Goal: Task Accomplishment & Management: Complete application form

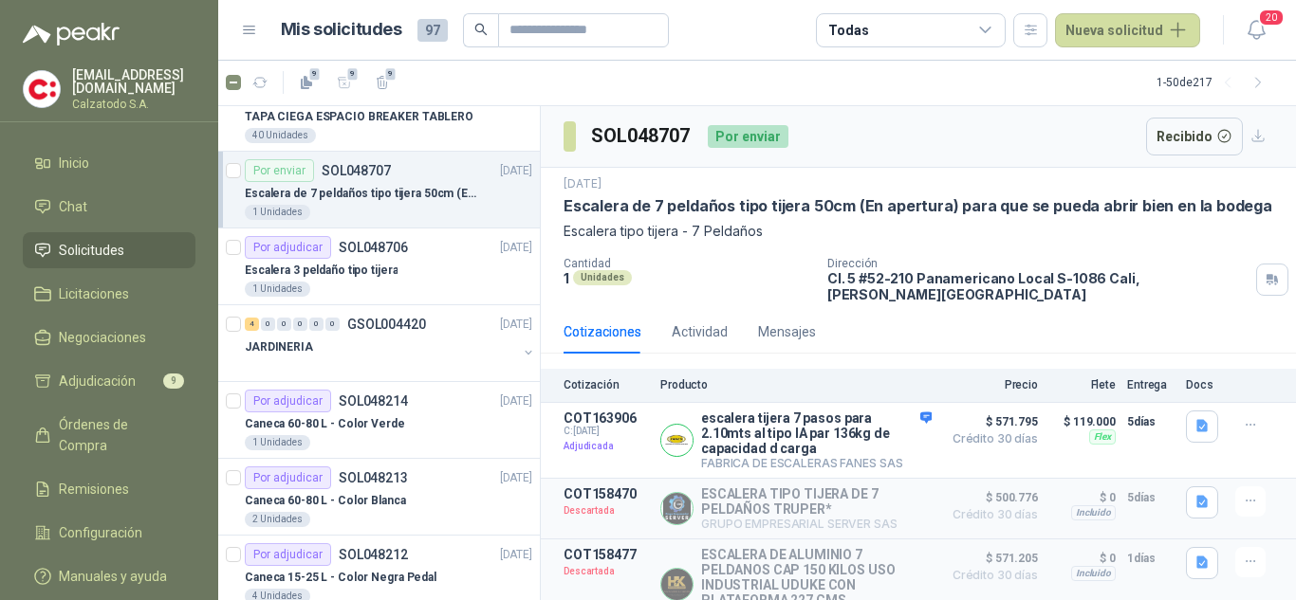
click at [398, 180] on div "Por enviar SOL048707 [DATE]" at bounding box center [388, 170] width 287 height 23
drag, startPoint x: 817, startPoint y: 278, endPoint x: 1080, endPoint y: 297, distance: 264.4
click at [1083, 294] on div "[DATE] Escalera de 7 peldaños tipo tijera 50cm (En apertura) para que se pueda …" at bounding box center [918, 239] width 755 height 142
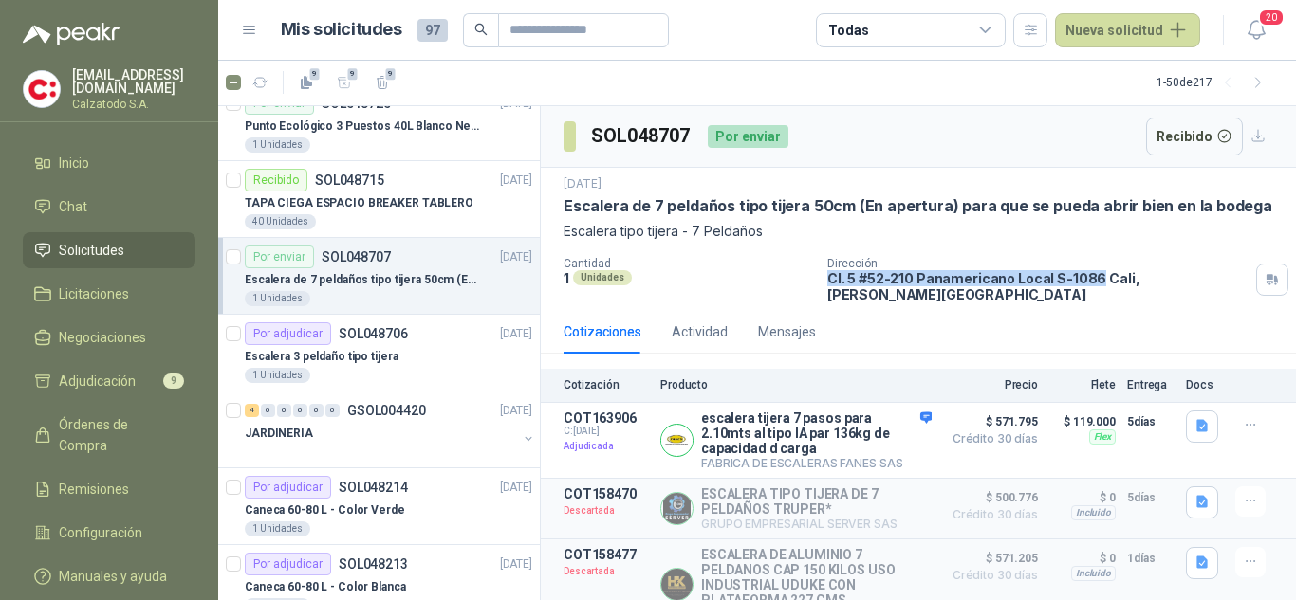
scroll to position [490, 0]
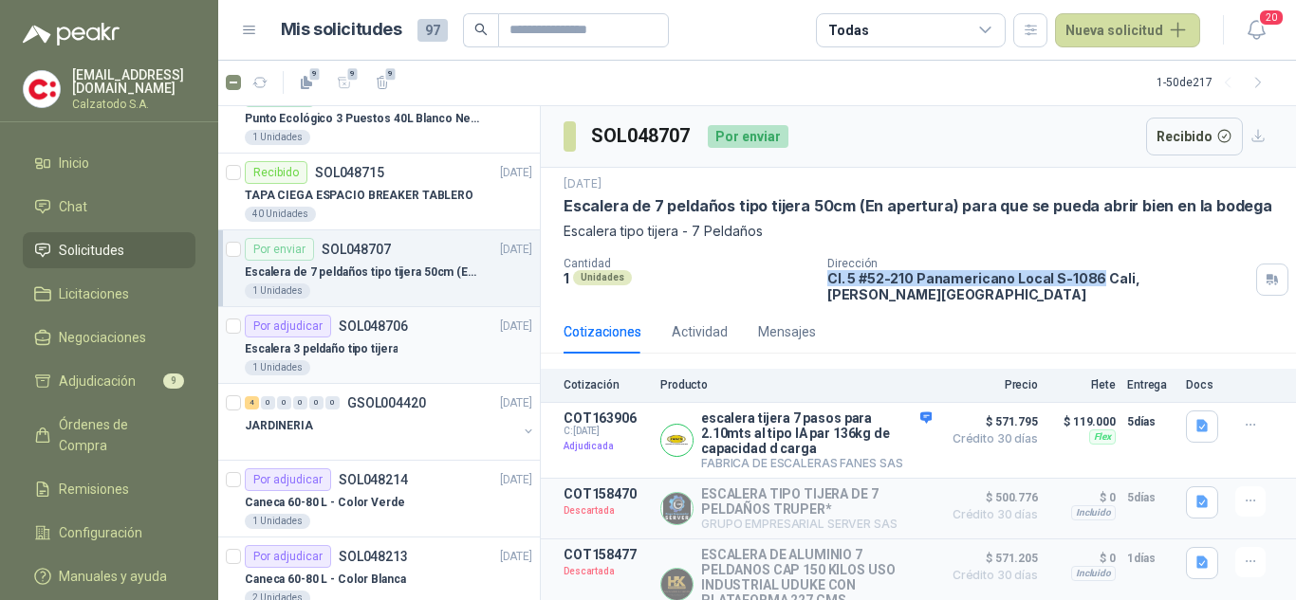
click at [433, 344] on div "Escalera 3 peldaño tipo tijera" at bounding box center [388, 349] width 287 height 23
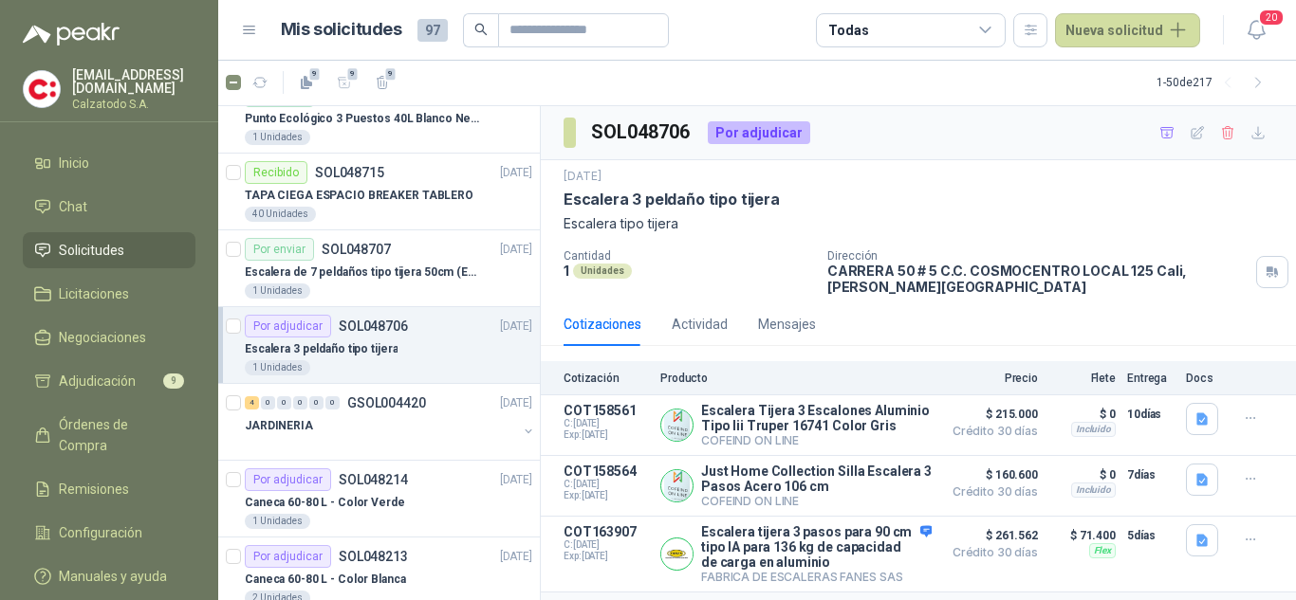
click at [415, 346] on div "Escalera 3 peldaño tipo tijera" at bounding box center [388, 349] width 287 height 23
click at [1192, 409] on button "button" at bounding box center [1202, 419] width 32 height 32
click at [1112, 357] on button "escalera_3.JPG" at bounding box center [1104, 358] width 109 height 20
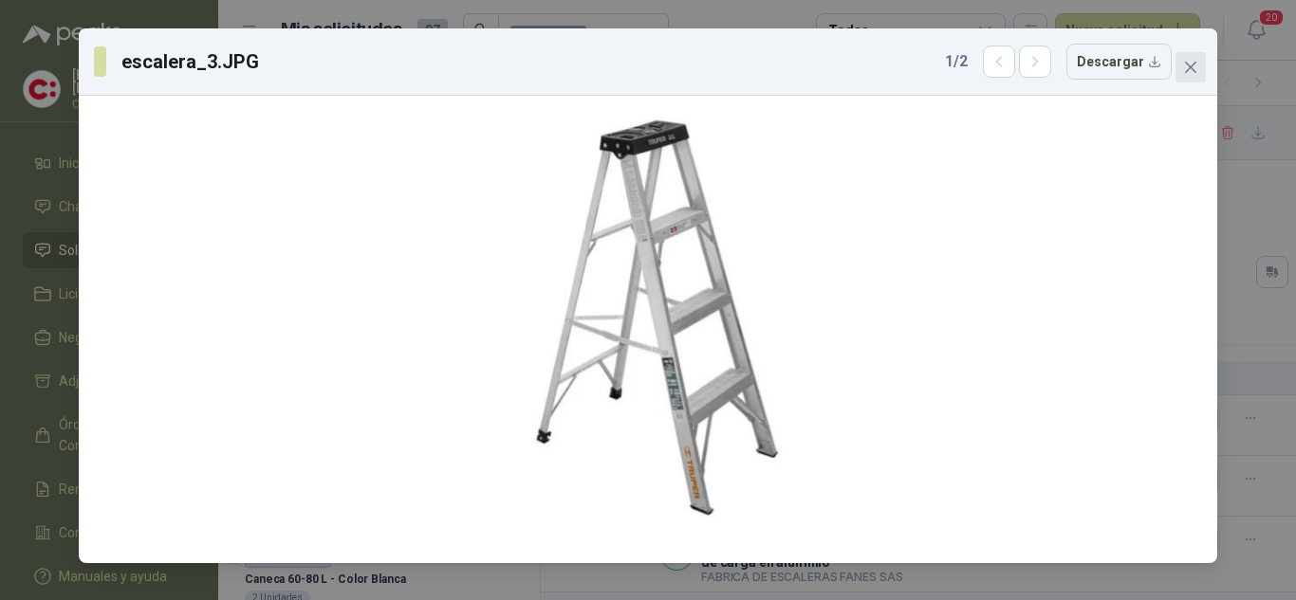
click at [1188, 64] on icon "close" at bounding box center [1190, 67] width 15 height 15
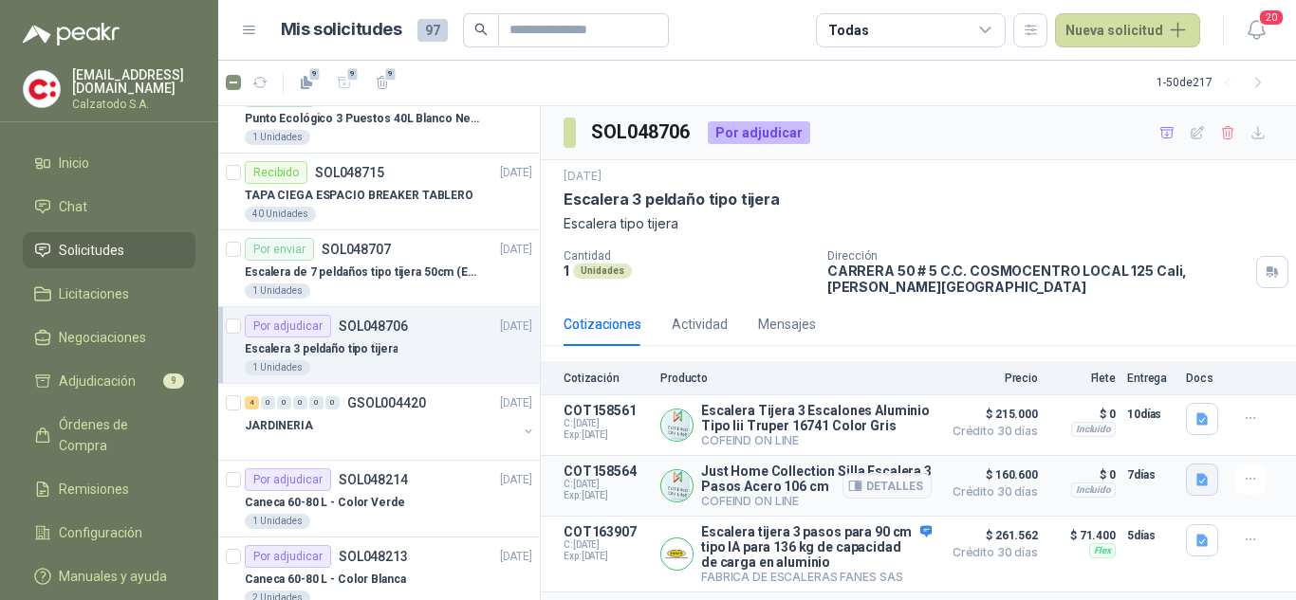
click at [1186, 470] on button "button" at bounding box center [1202, 480] width 32 height 32
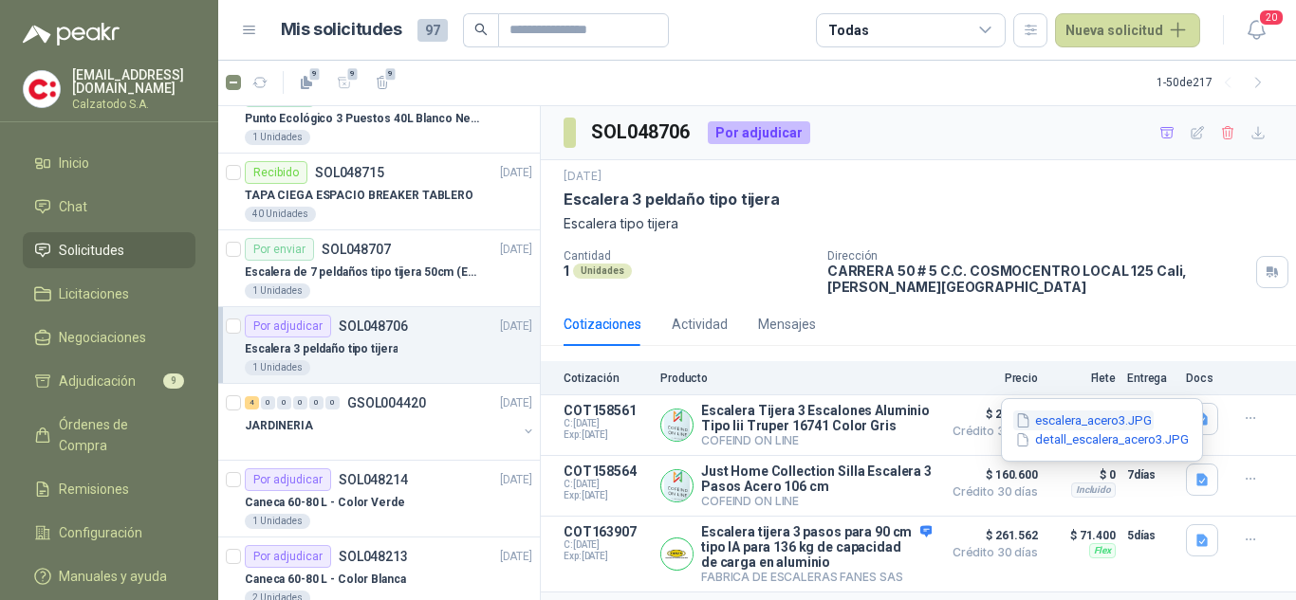
click at [1093, 414] on button "escalera_acero3.JPG" at bounding box center [1083, 421] width 140 height 20
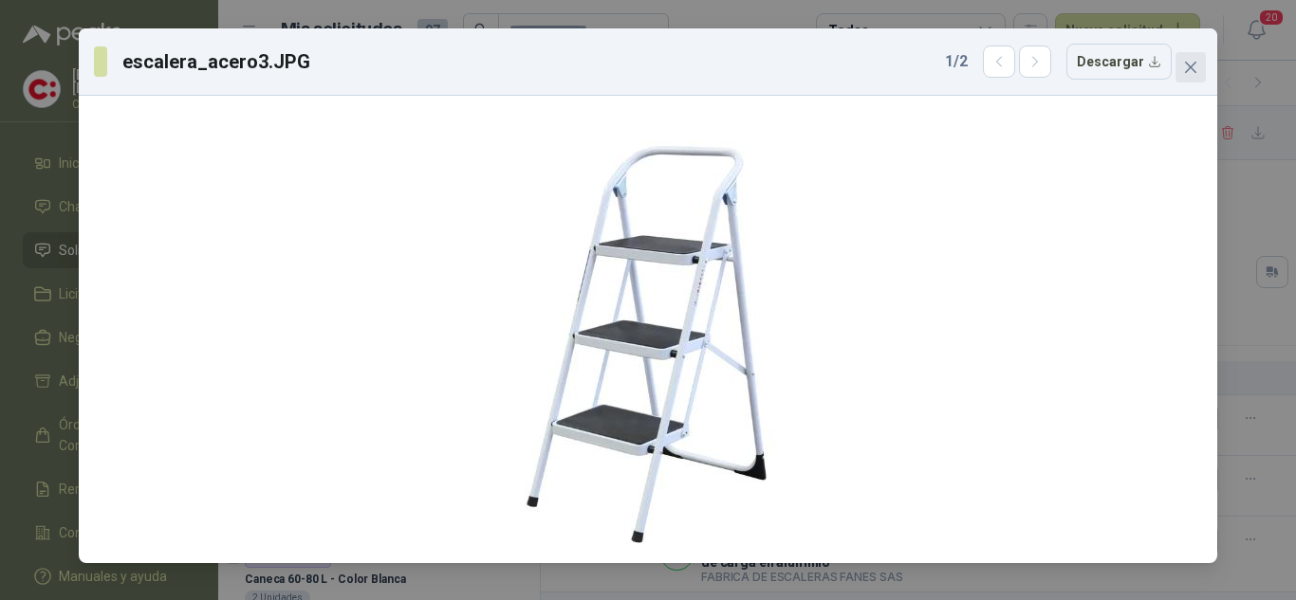
click at [1187, 66] on icon "close" at bounding box center [1190, 67] width 15 height 15
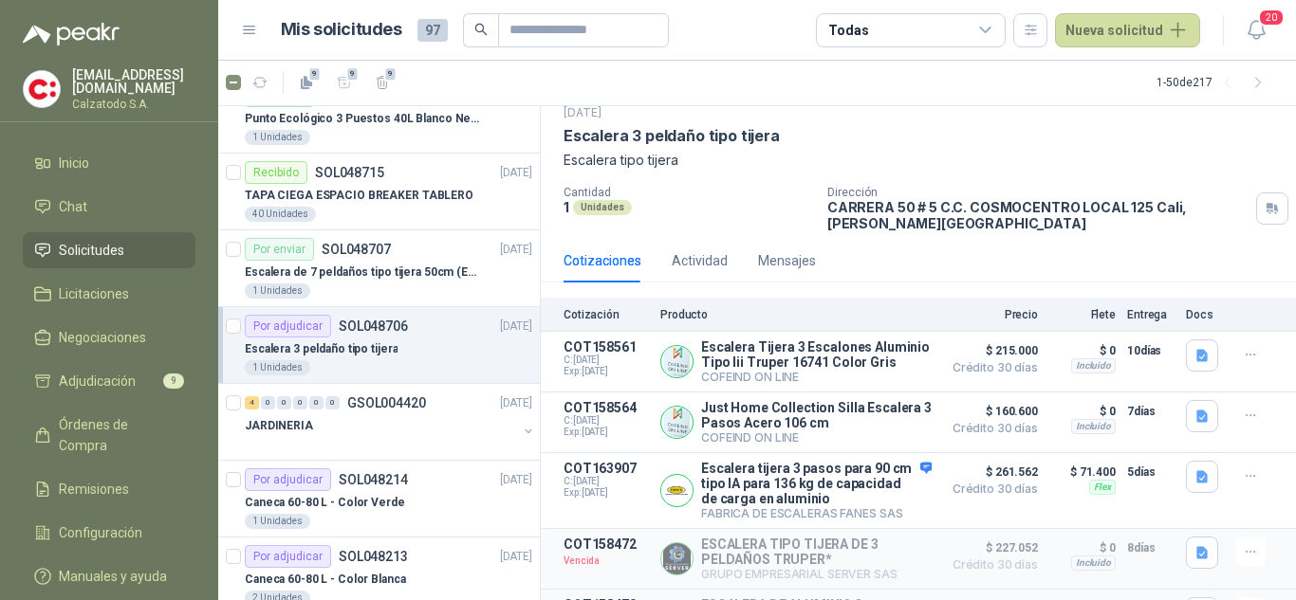
scroll to position [95, 0]
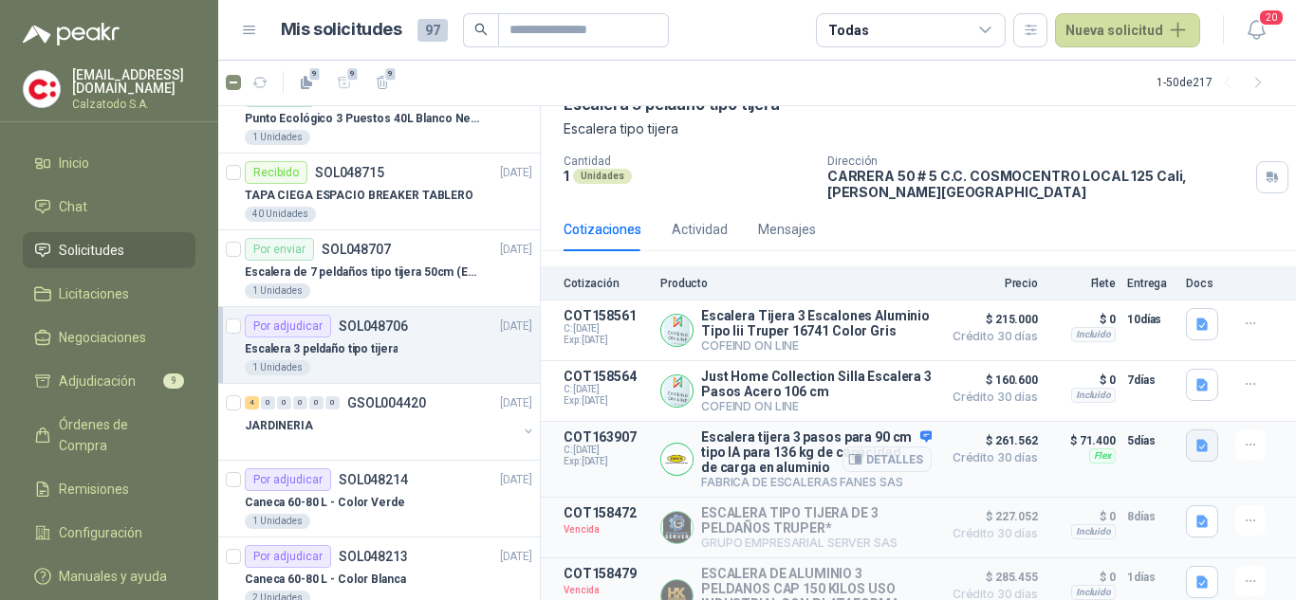
click at [1196, 451] on icon "button" at bounding box center [1201, 445] width 11 height 12
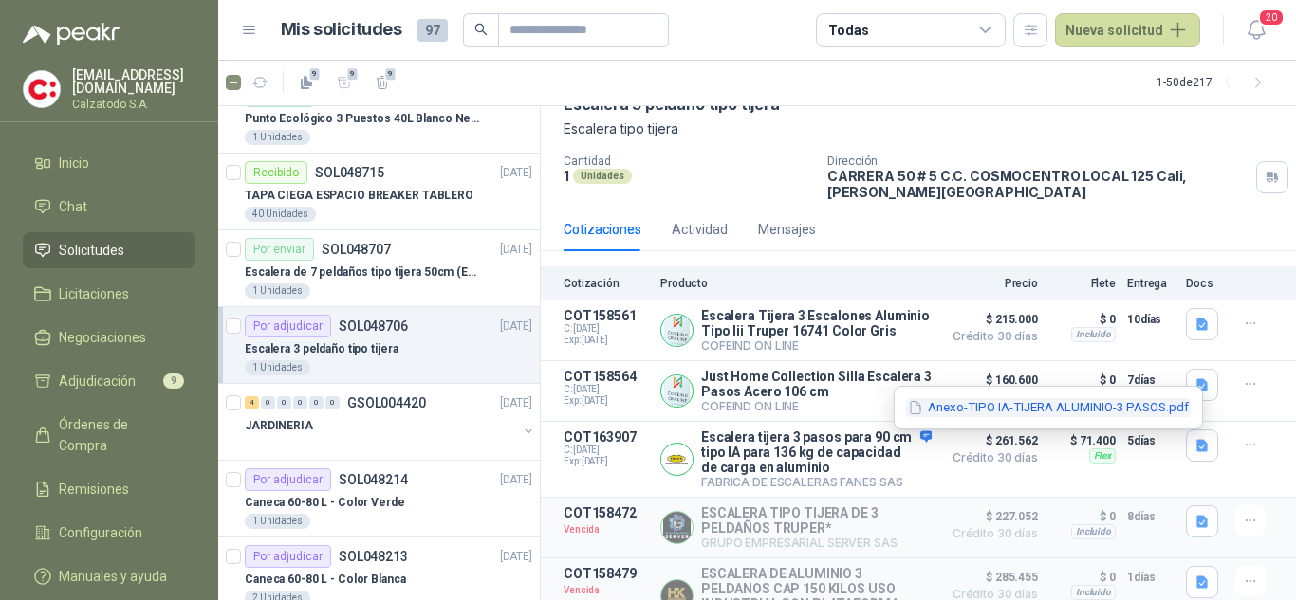
click at [1021, 405] on button "Anexo-TIPO IA-TIJERA ALUMINIO-3 PASOS.pdf" at bounding box center [1048, 408] width 285 height 20
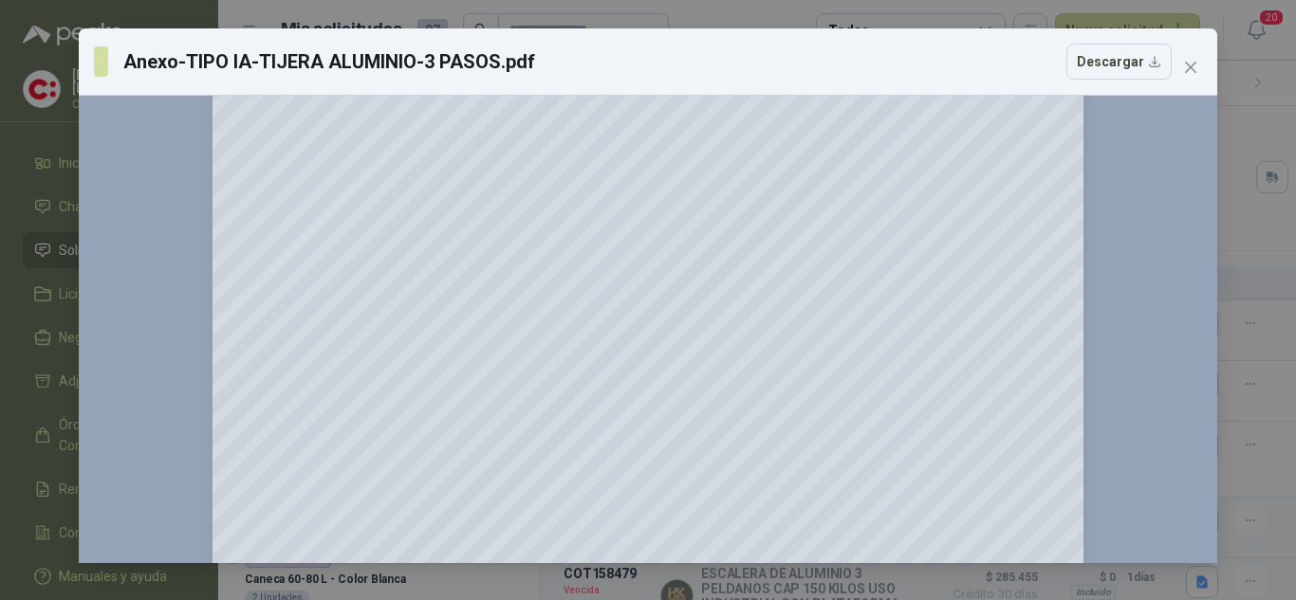
scroll to position [190, 0]
click at [1201, 67] on span "Close" at bounding box center [1190, 67] width 30 height 15
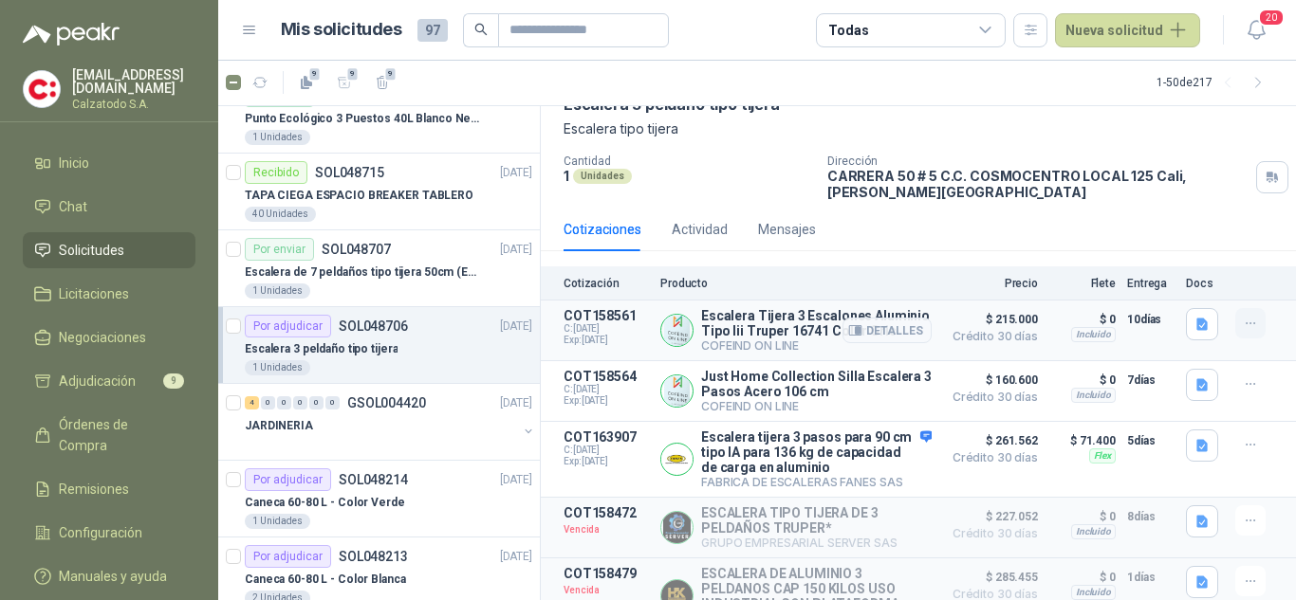
click at [1243, 322] on icon "button" at bounding box center [1251, 324] width 16 height 16
click at [1021, 328] on span "$ 215.000" at bounding box center [990, 319] width 95 height 23
click at [865, 322] on button "Detalles" at bounding box center [886, 331] width 89 height 26
click at [865, 336] on button "Detalles" at bounding box center [886, 331] width 89 height 26
click at [861, 329] on button "Detalles" at bounding box center [886, 331] width 89 height 26
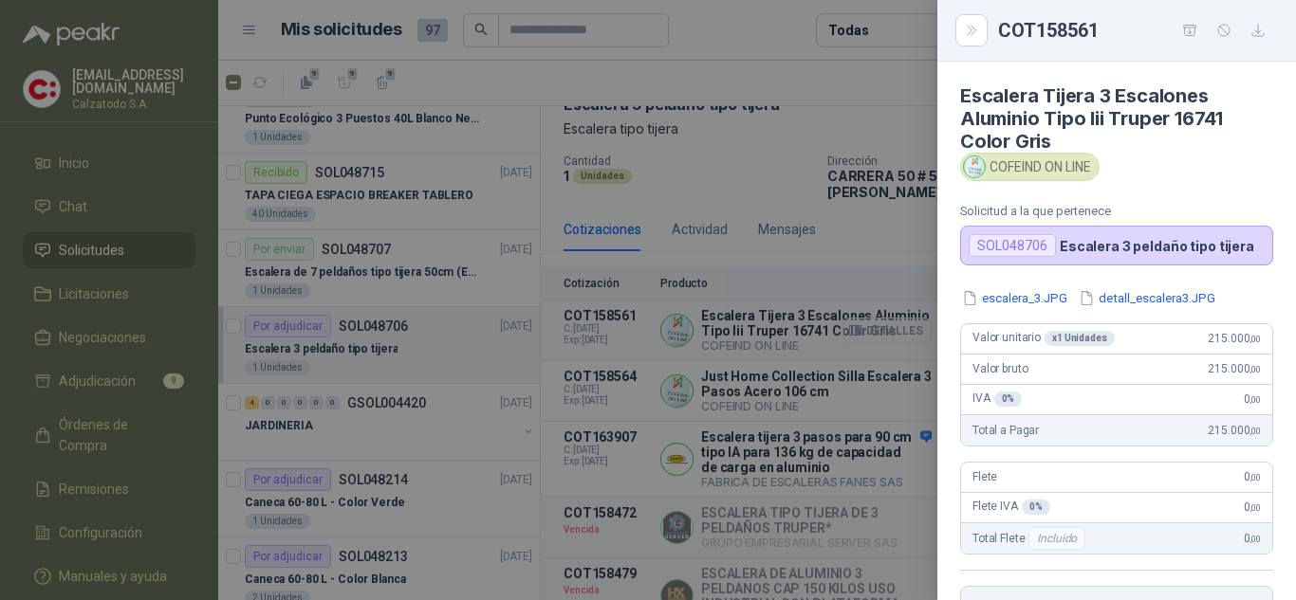
scroll to position [387, 0]
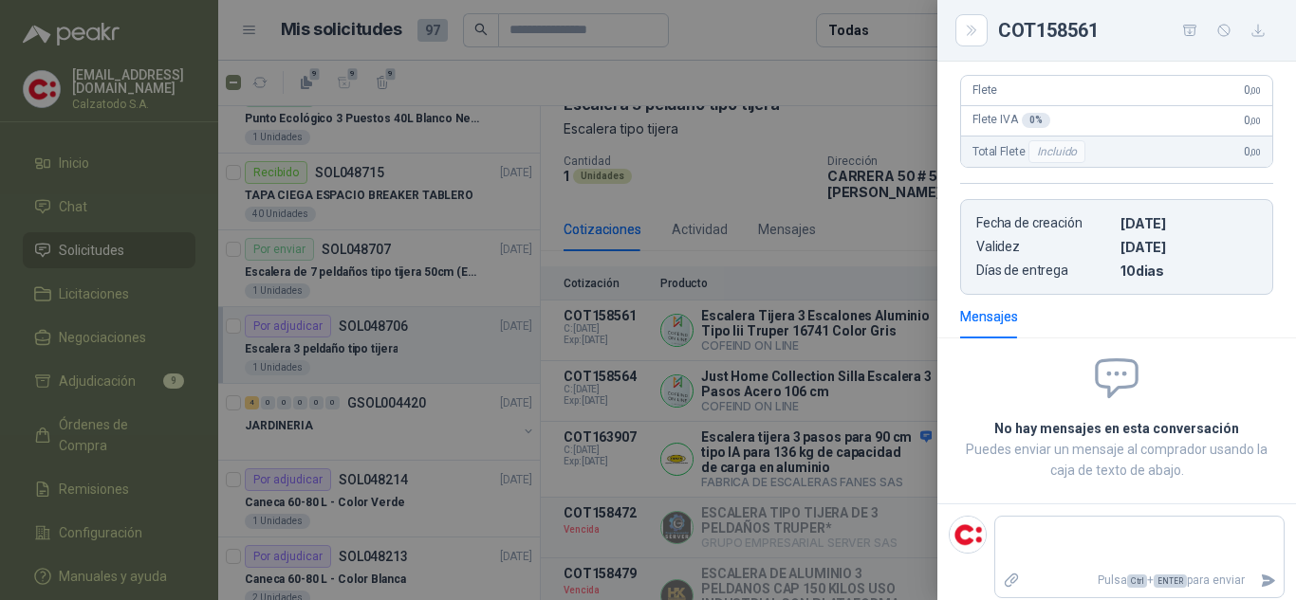
click at [826, 136] on div at bounding box center [648, 300] width 1296 height 600
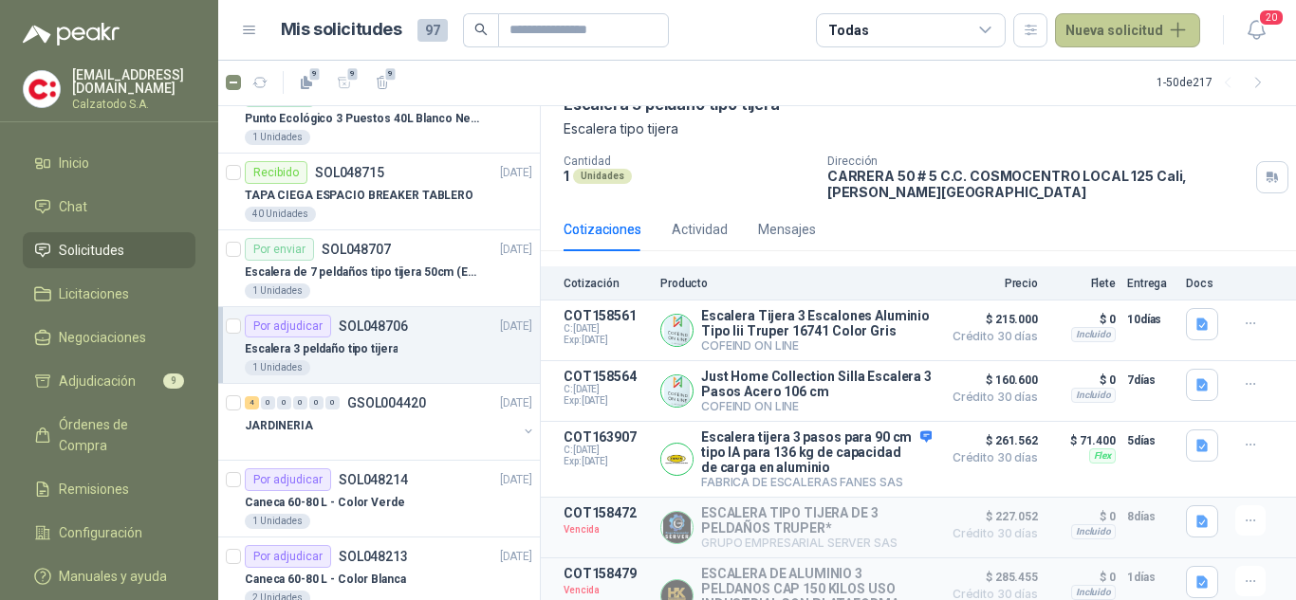
click at [1098, 33] on button "Nueva solicitud" at bounding box center [1127, 30] width 145 height 34
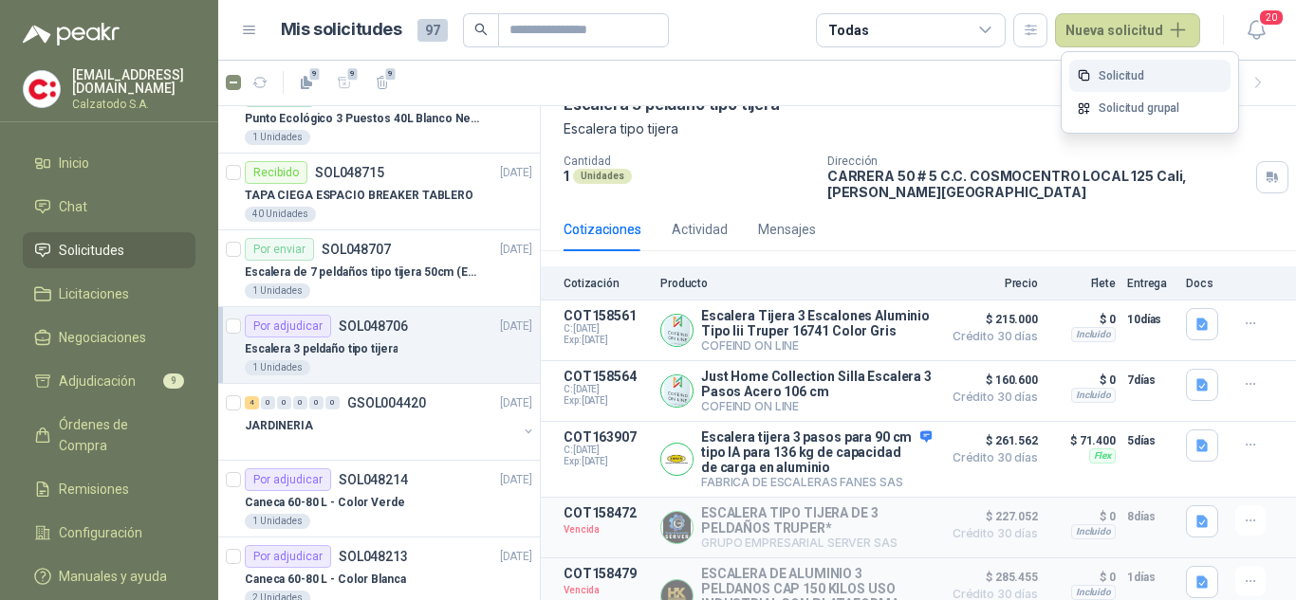
click at [1117, 76] on link "Solicitud" at bounding box center [1149, 76] width 161 height 33
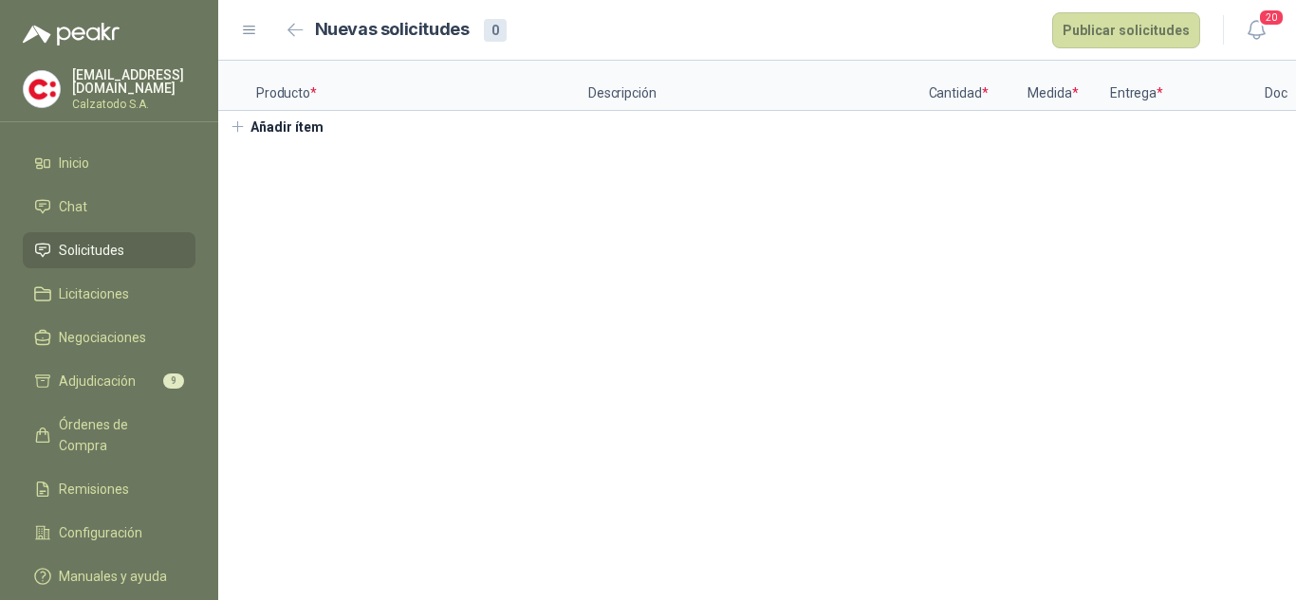
click at [941, 26] on div "Nuevas solicitudes 0 Publicar solicitudes" at bounding box center [741, 30] width 920 height 36
click at [288, 108] on p "Producto *" at bounding box center [422, 86] width 332 height 50
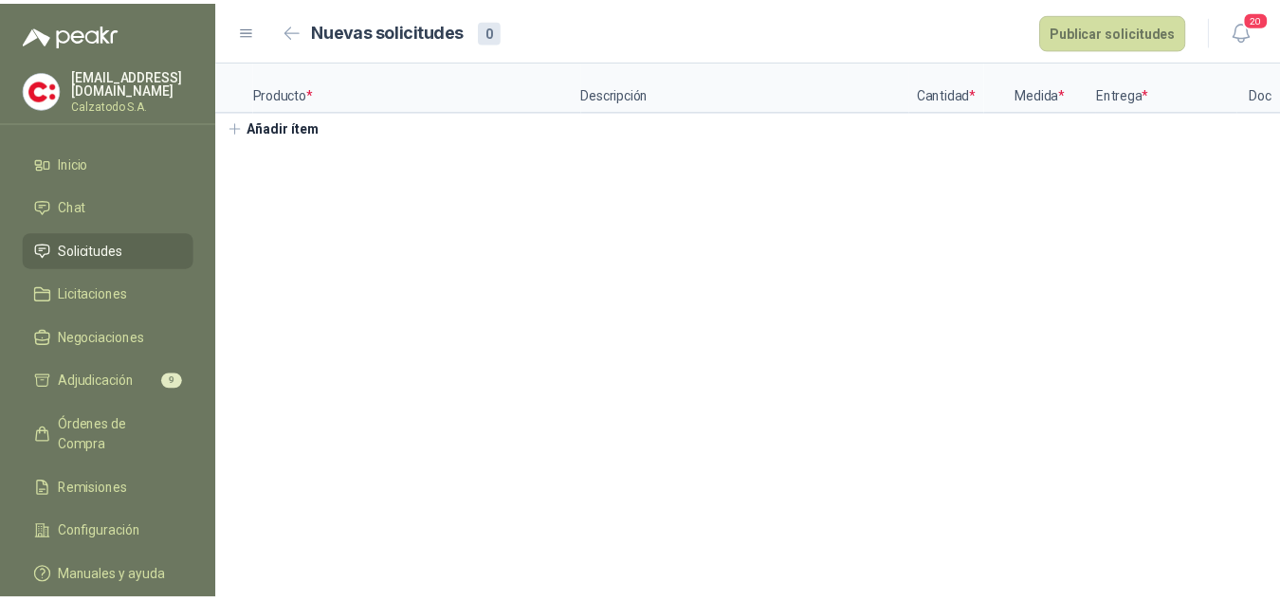
scroll to position [0, 1]
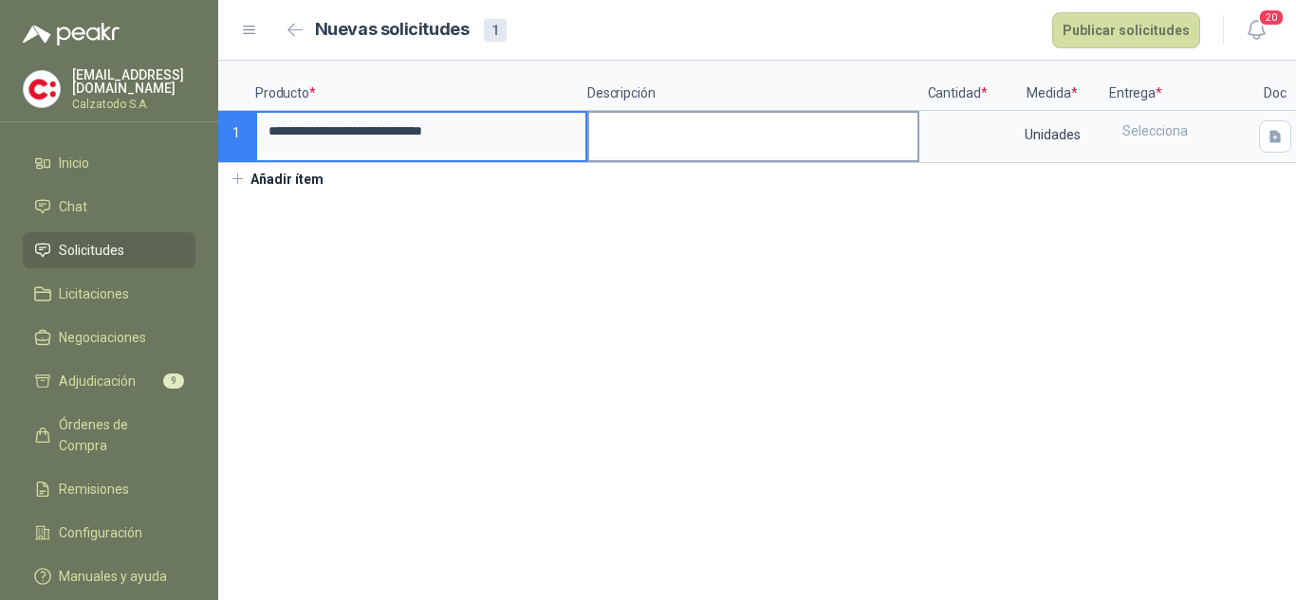
type input "**********"
click at [680, 144] on textarea at bounding box center [753, 135] width 328 height 44
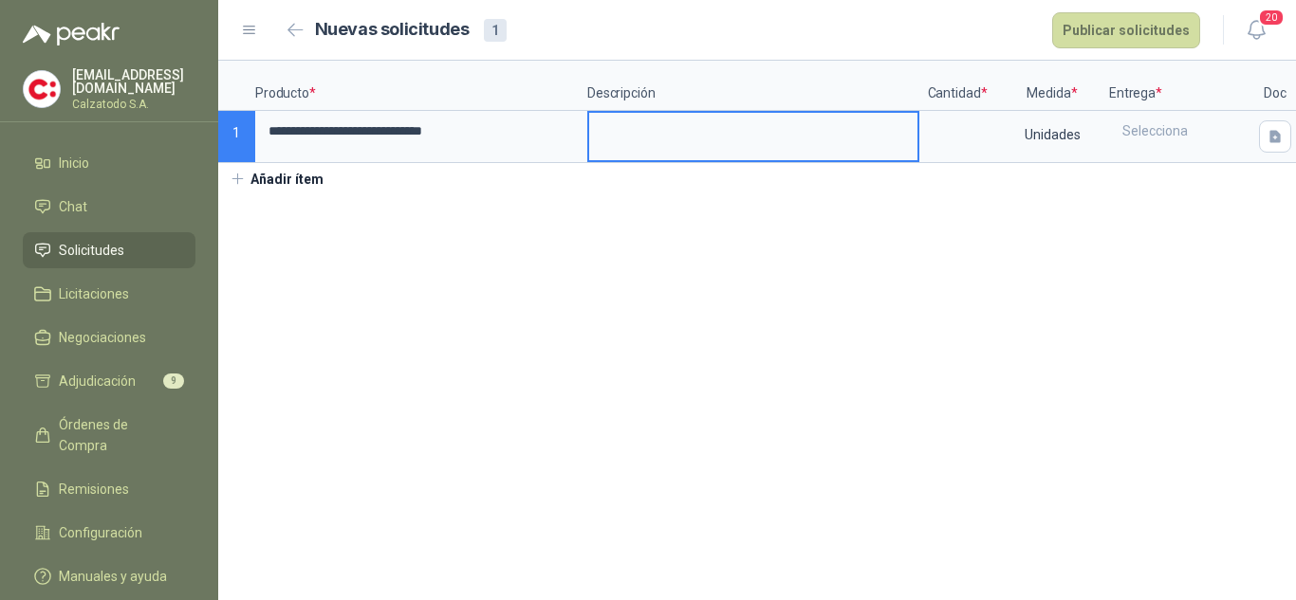
click at [1133, 88] on p "Entrega *" at bounding box center [1180, 86] width 142 height 50
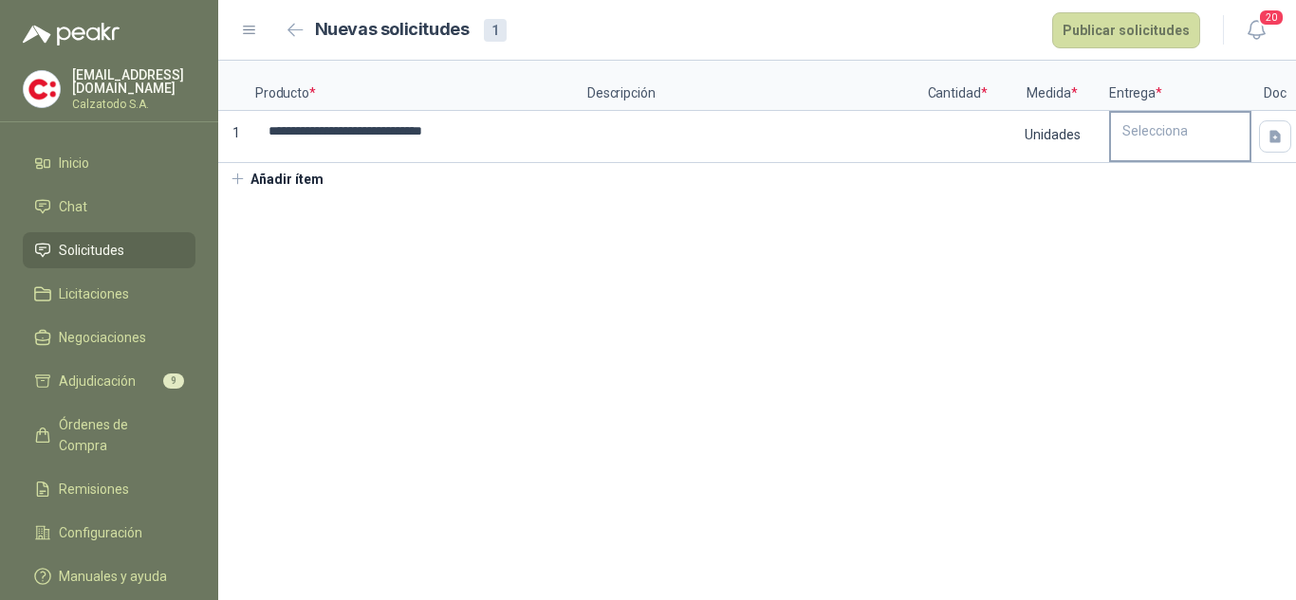
click at [1148, 133] on div "Selecciona" at bounding box center [1180, 131] width 138 height 36
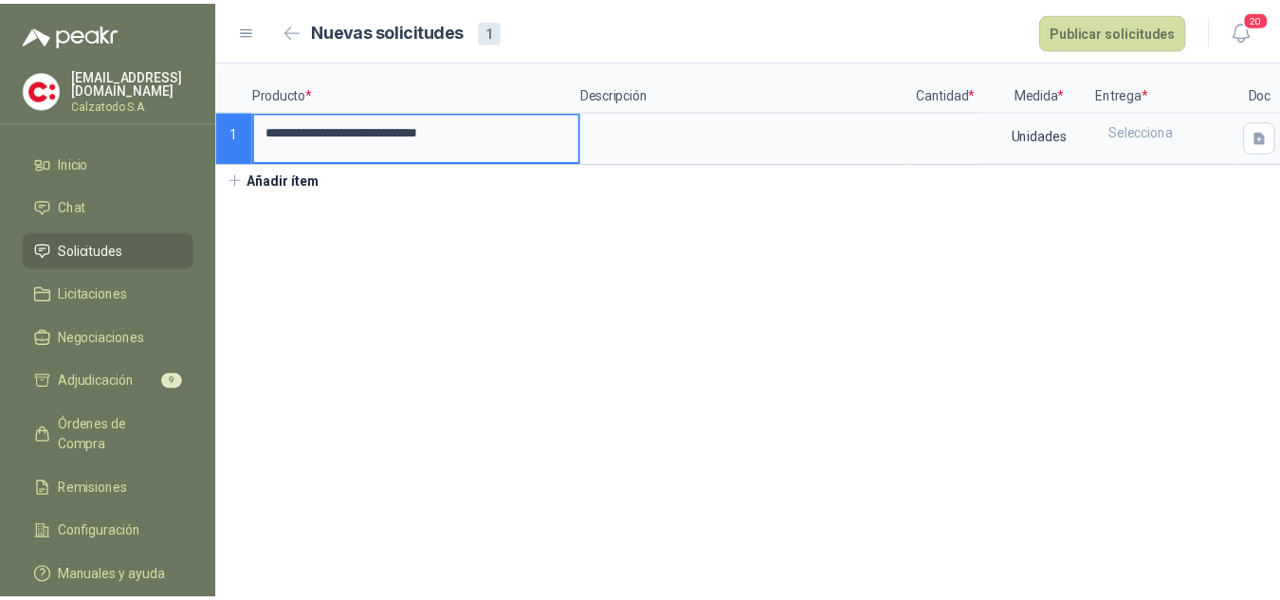
scroll to position [0, 0]
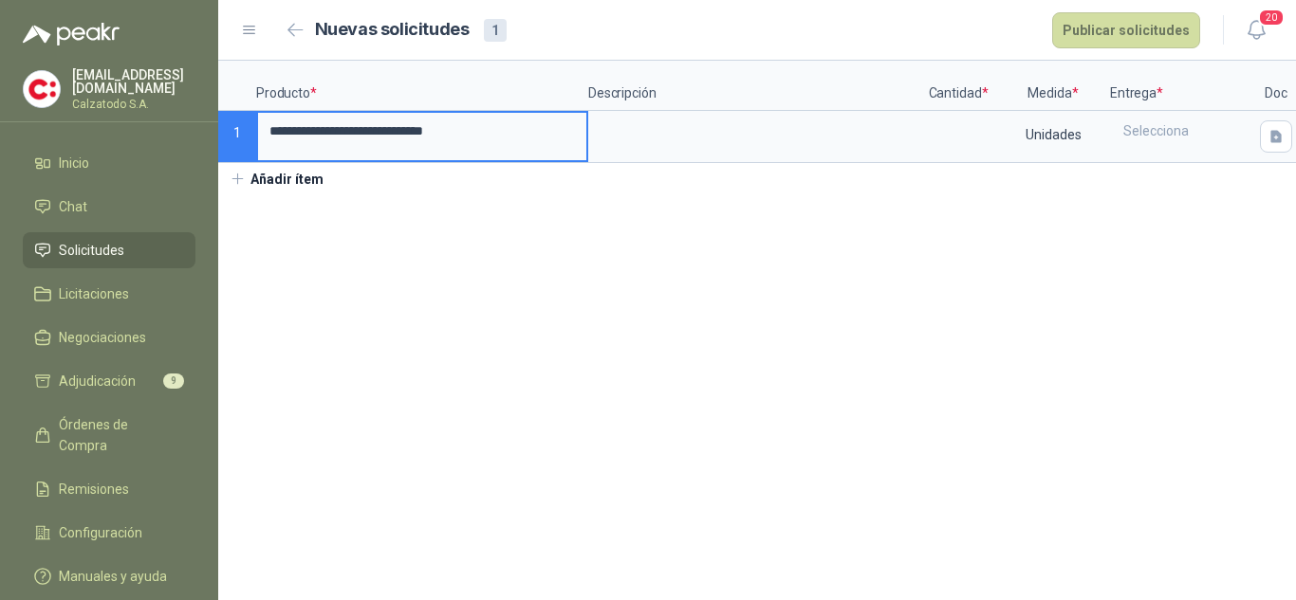
drag, startPoint x: 455, startPoint y: 133, endPoint x: 208, endPoint y: 122, distance: 247.8
click at [208, 122] on div "**********" at bounding box center [648, 300] width 1296 height 600
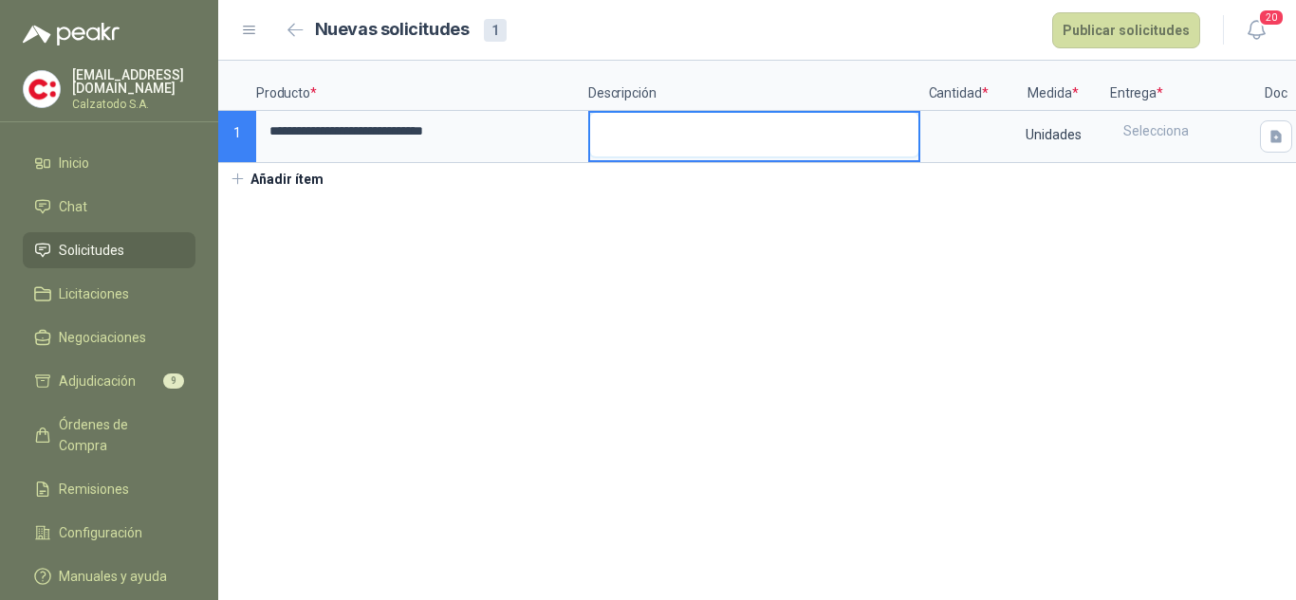
click at [614, 123] on textarea at bounding box center [754, 135] width 328 height 44
click at [792, 133] on textarea "**********" at bounding box center [754, 135] width 328 height 44
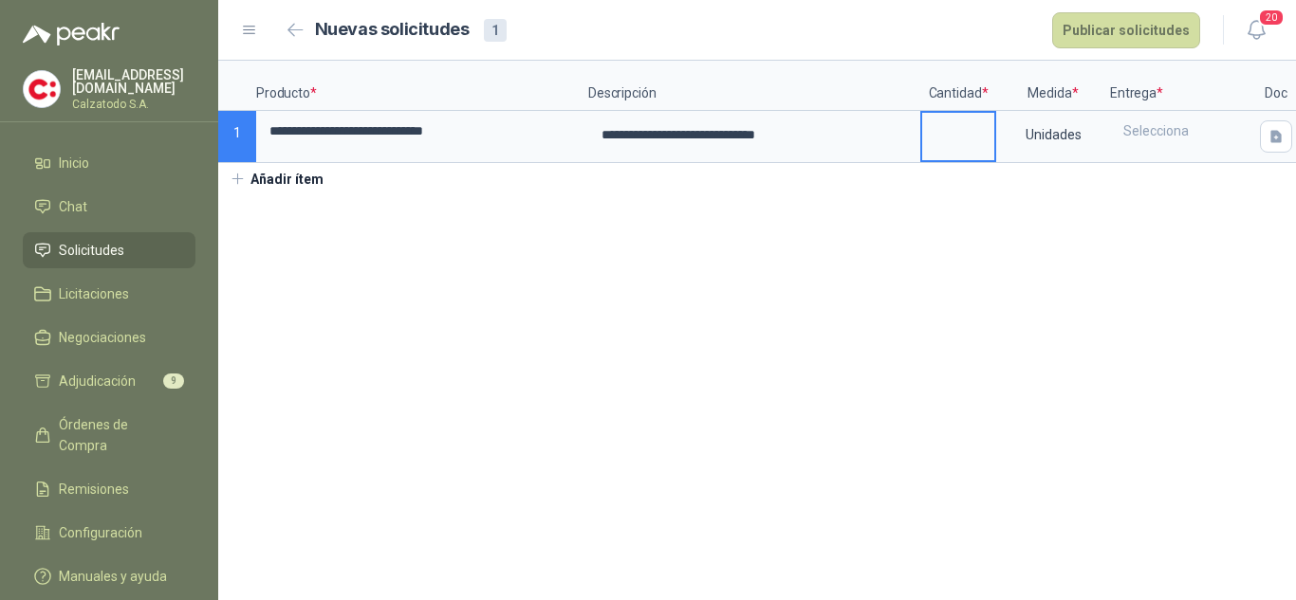
click at [955, 150] on input at bounding box center [958, 131] width 72 height 37
type input "*"
click at [1161, 130] on div "Selecciona" at bounding box center [1181, 131] width 138 height 36
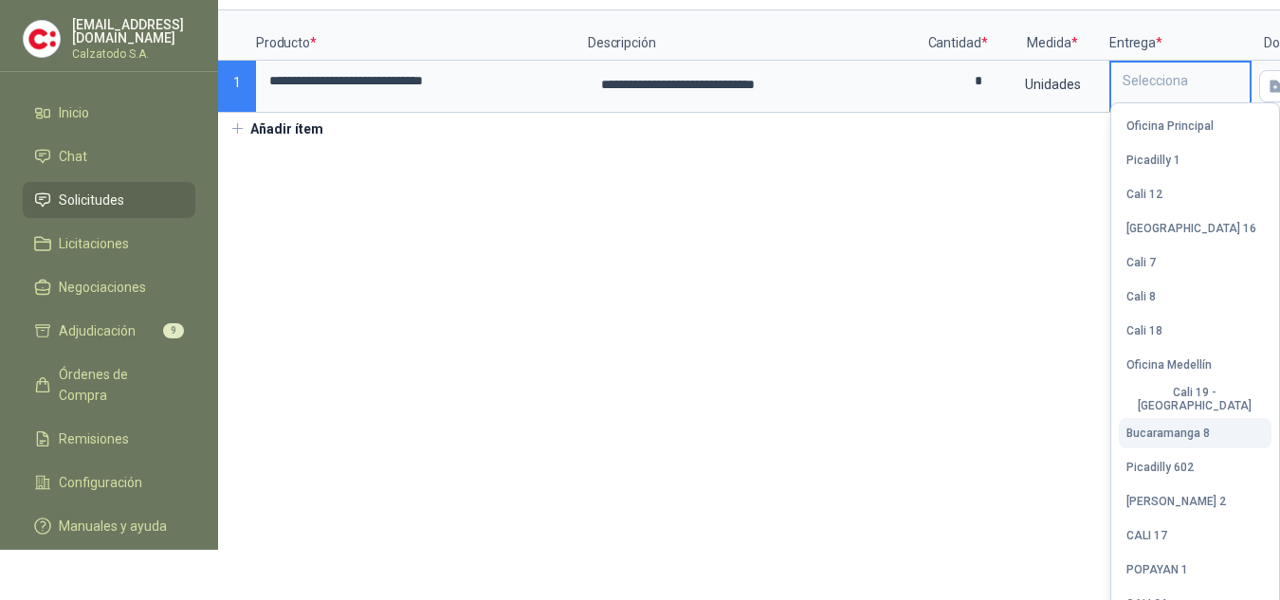
scroll to position [78, 0]
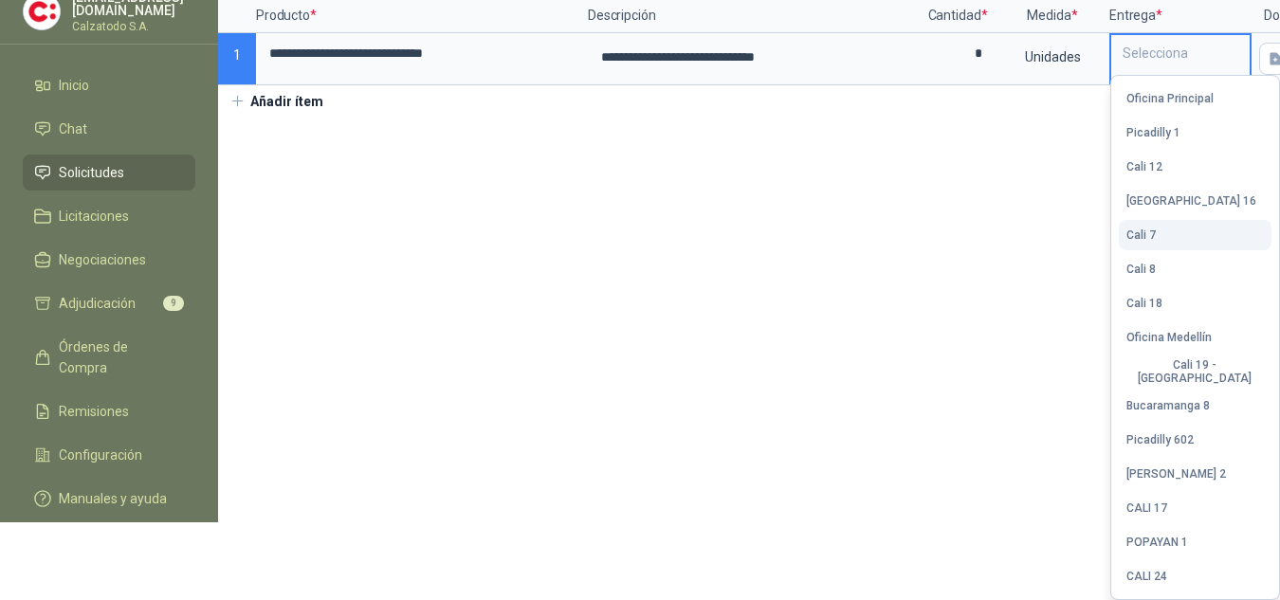
click at [1160, 237] on button "Cali 7" at bounding box center [1195, 235] width 153 height 30
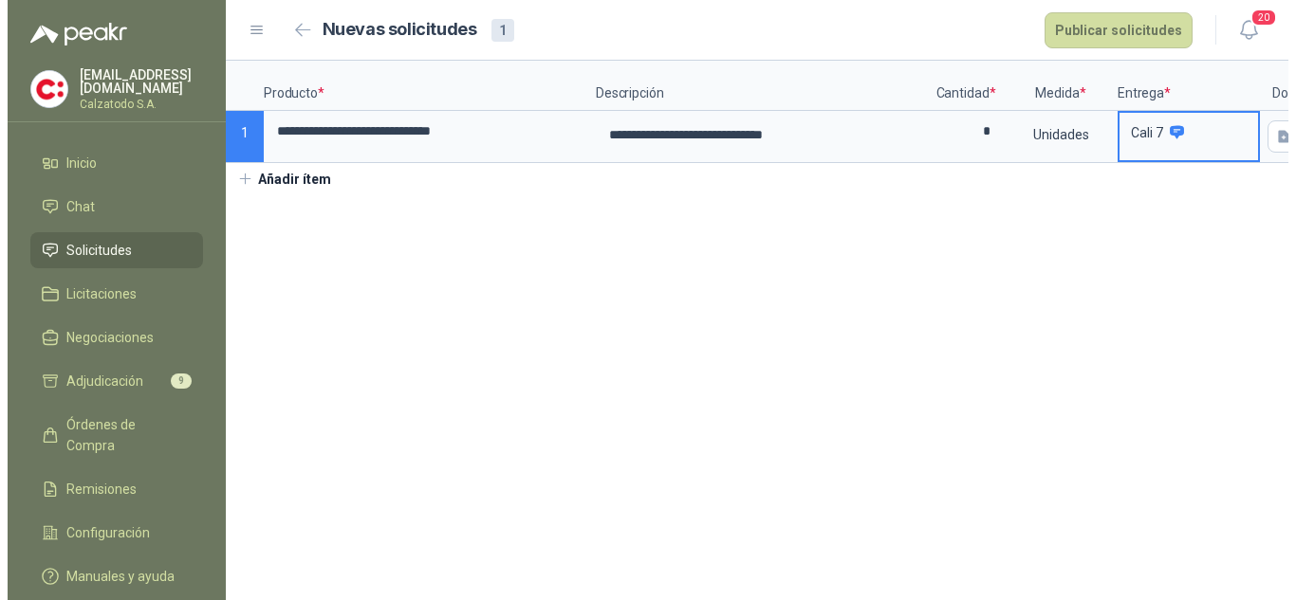
scroll to position [0, 0]
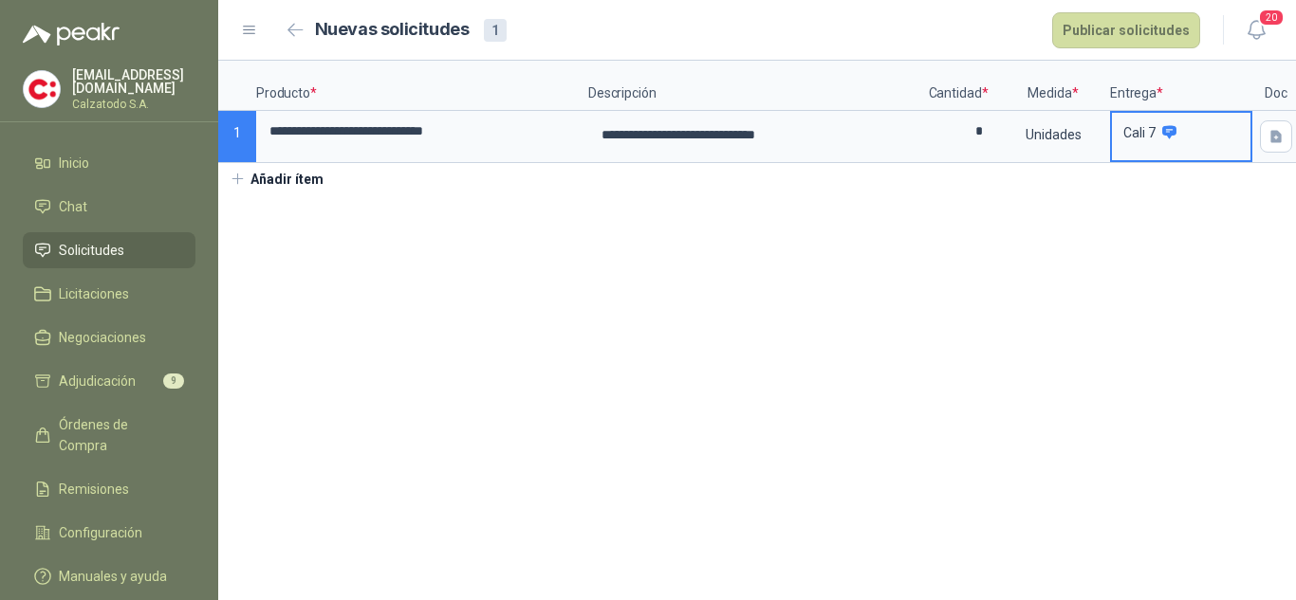
click at [928, 321] on section "**********" at bounding box center [756, 331] width 1077 height 540
click at [1273, 139] on icon "button" at bounding box center [1275, 136] width 11 height 12
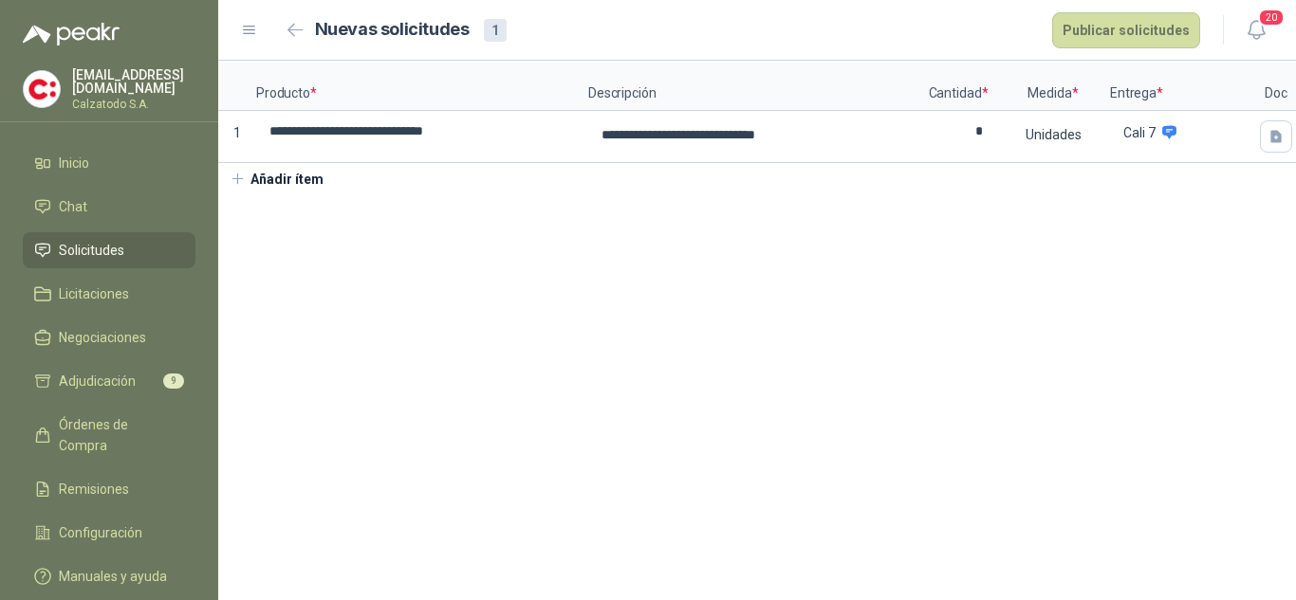
scroll to position [0, 54]
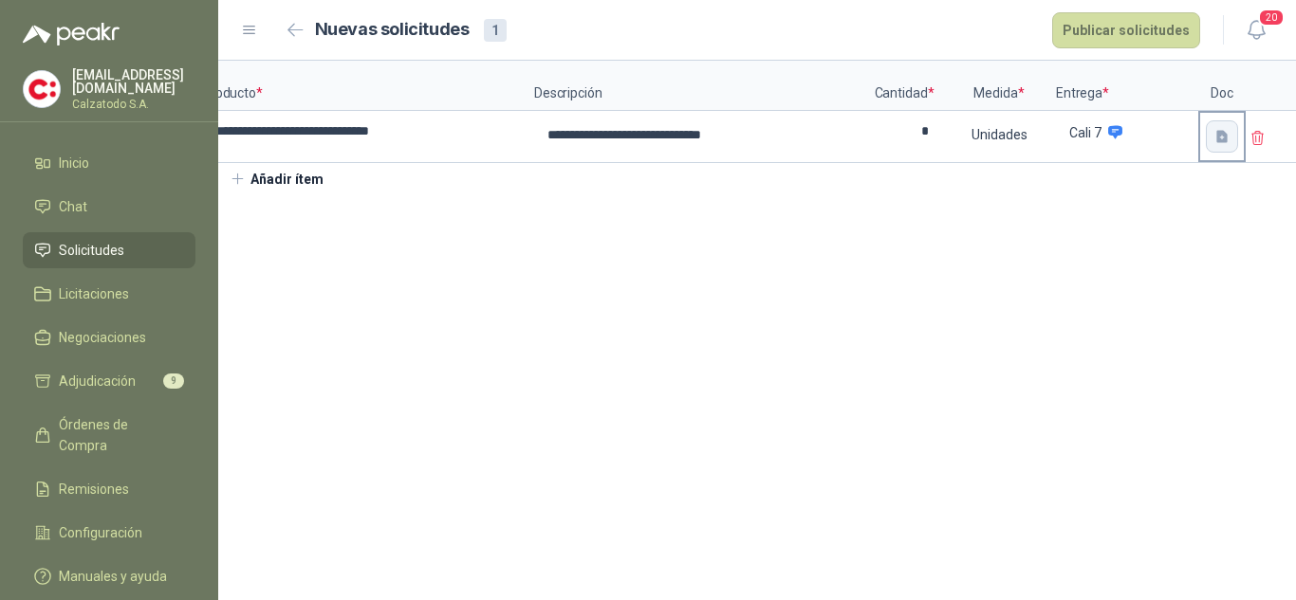
click at [1218, 137] on icon "button" at bounding box center [1221, 136] width 11 height 12
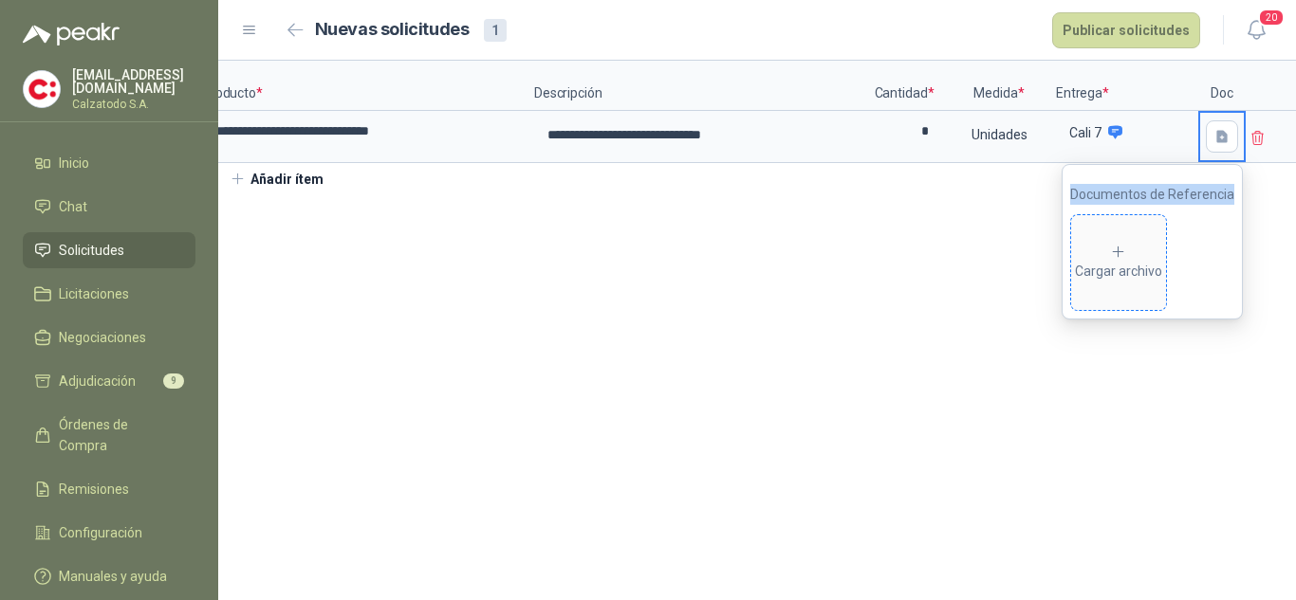
click at [1121, 252] on icon at bounding box center [1118, 253] width 10 height 10
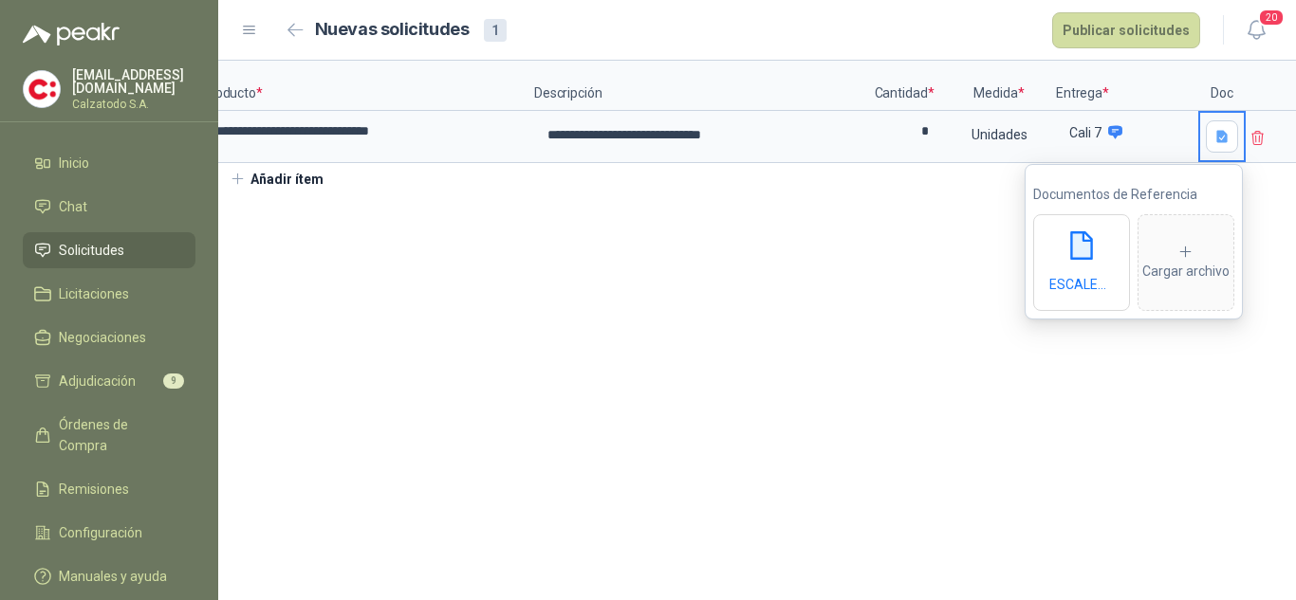
click at [1134, 452] on section "**********" at bounding box center [756, 331] width 1077 height 540
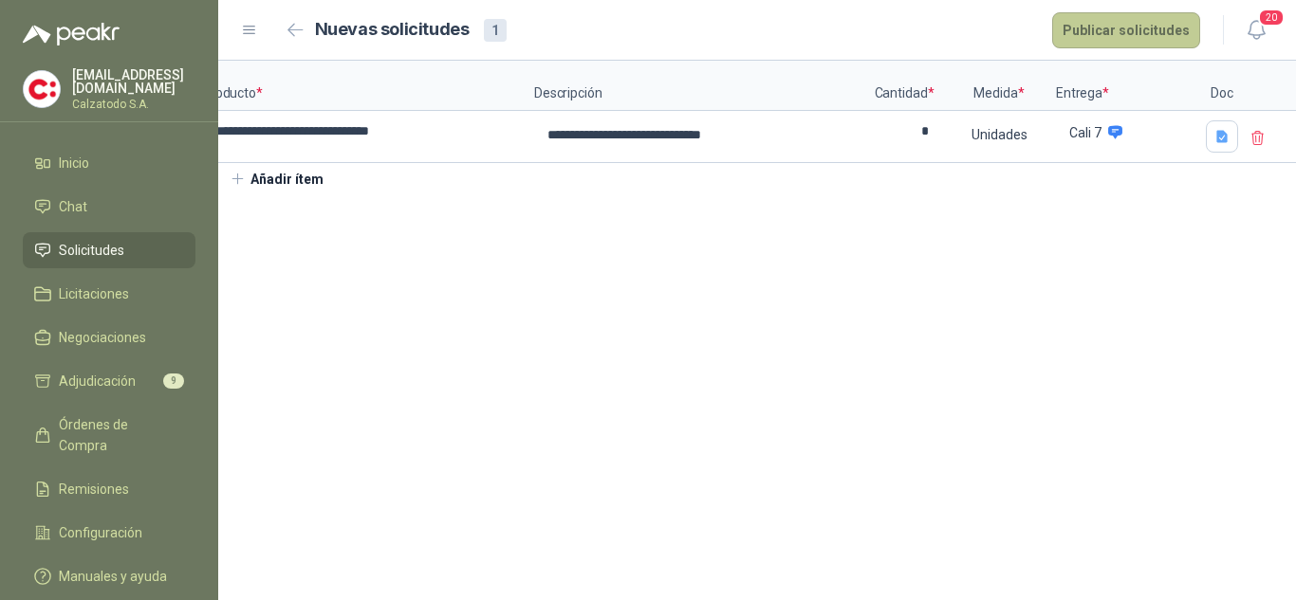
click at [1118, 35] on button "Publicar solicitudes" at bounding box center [1126, 30] width 148 height 36
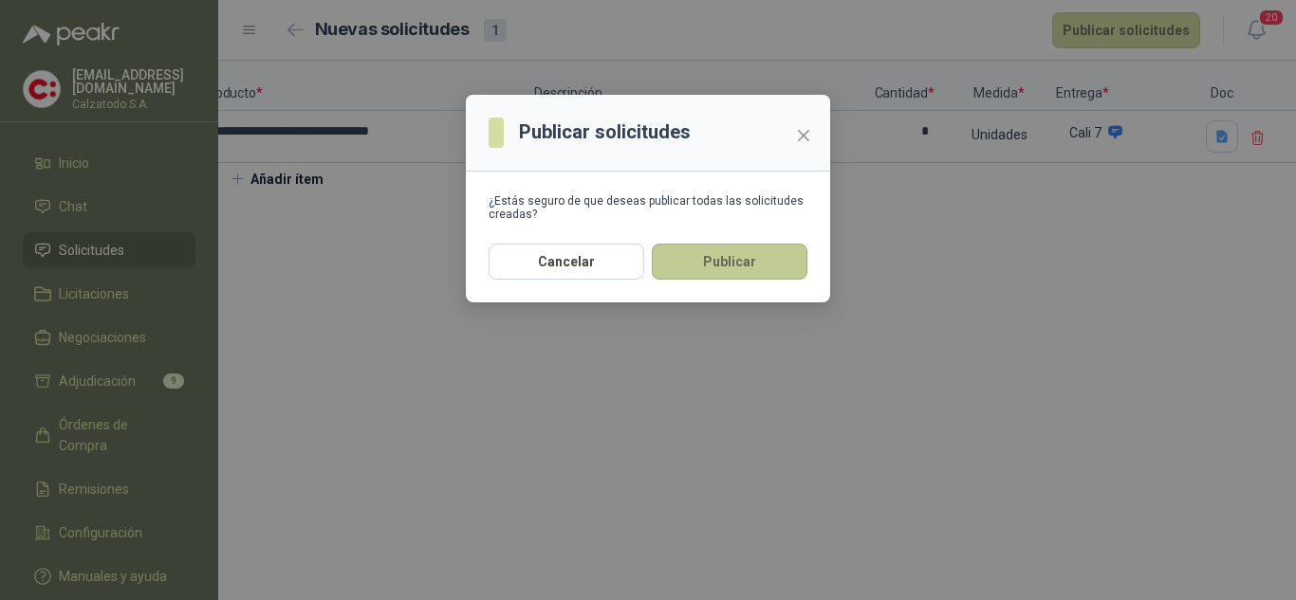
click at [744, 268] on button "Publicar" at bounding box center [730, 262] width 156 height 36
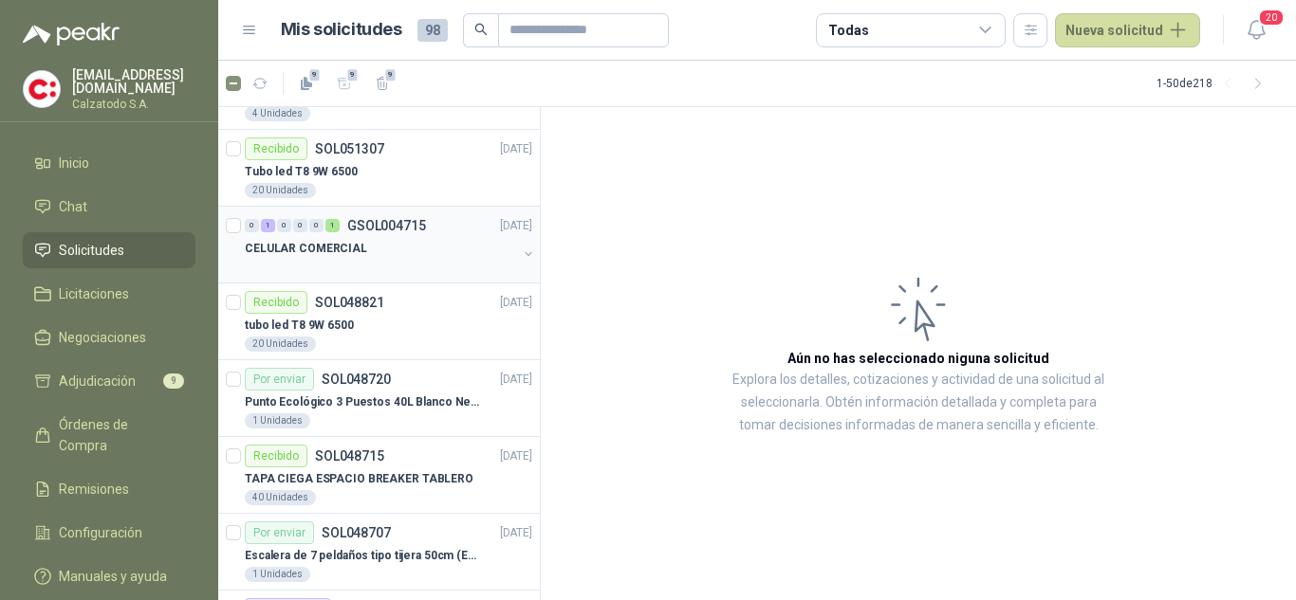
scroll to position [379, 0]
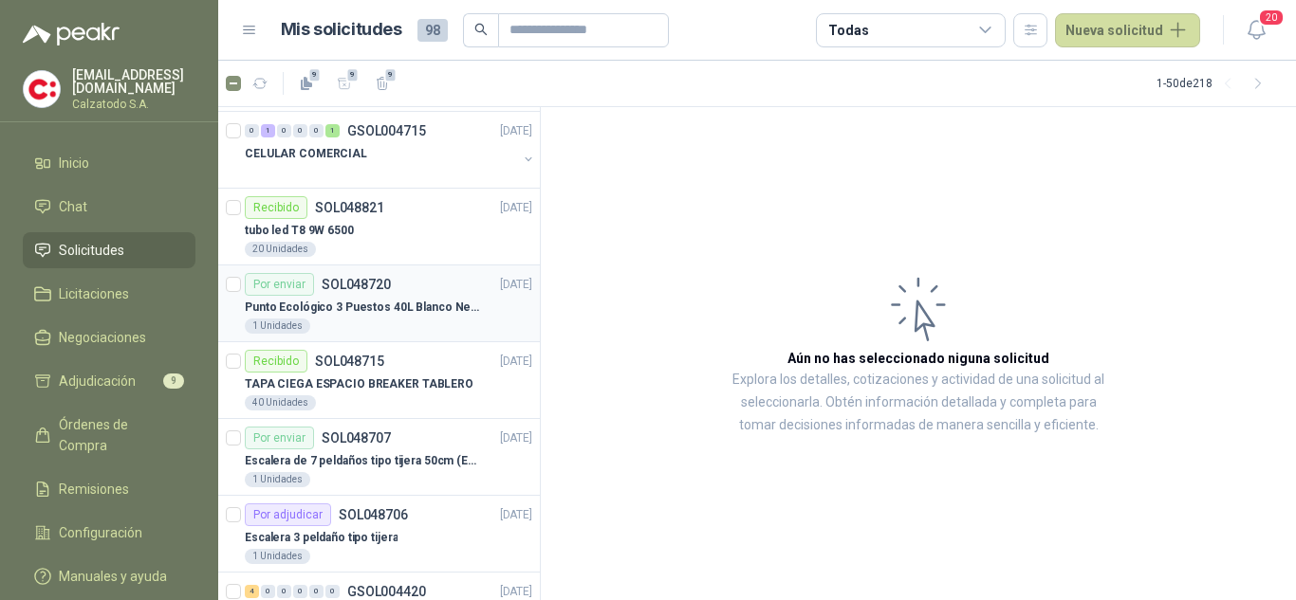
click at [354, 302] on p "Punto Ecológico 3 Puestos 40L Blanco Negro Verde Con Tapa" at bounding box center [363, 308] width 236 height 18
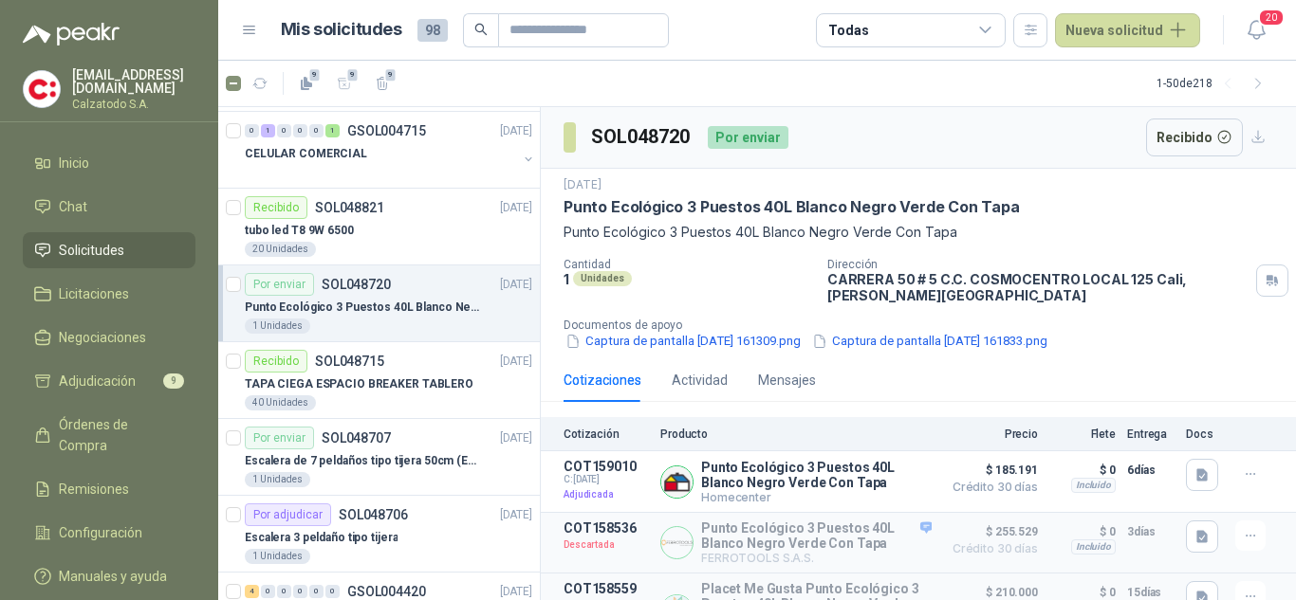
scroll to position [95, 0]
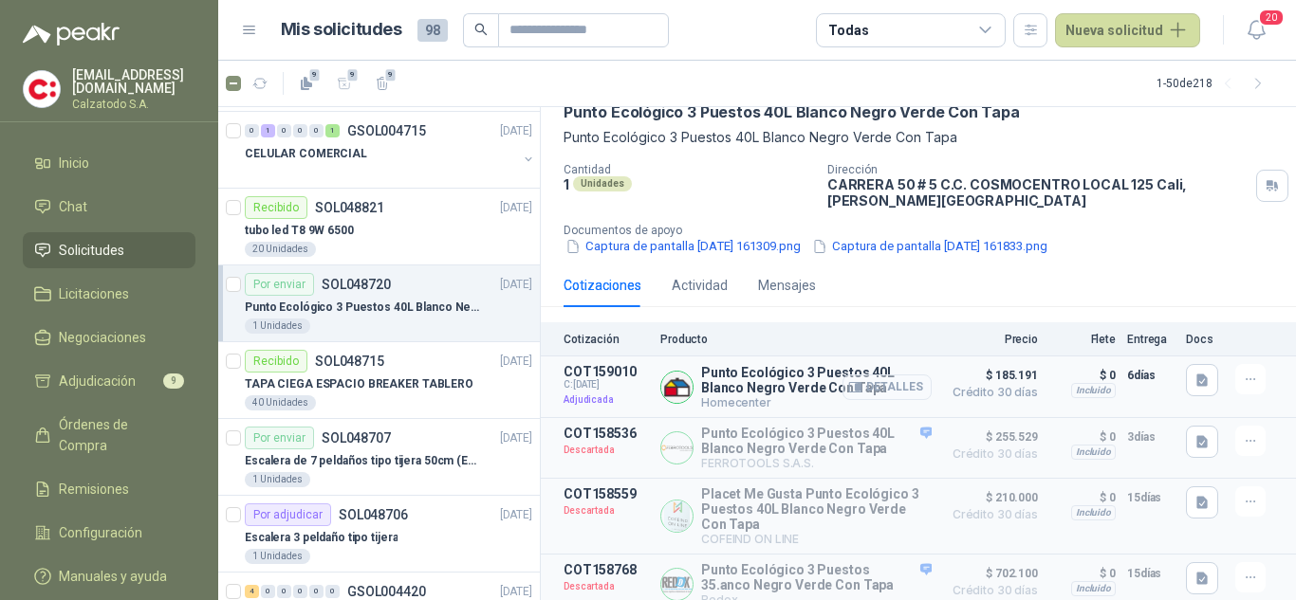
click at [865, 393] on button "Detalles" at bounding box center [886, 388] width 89 height 26
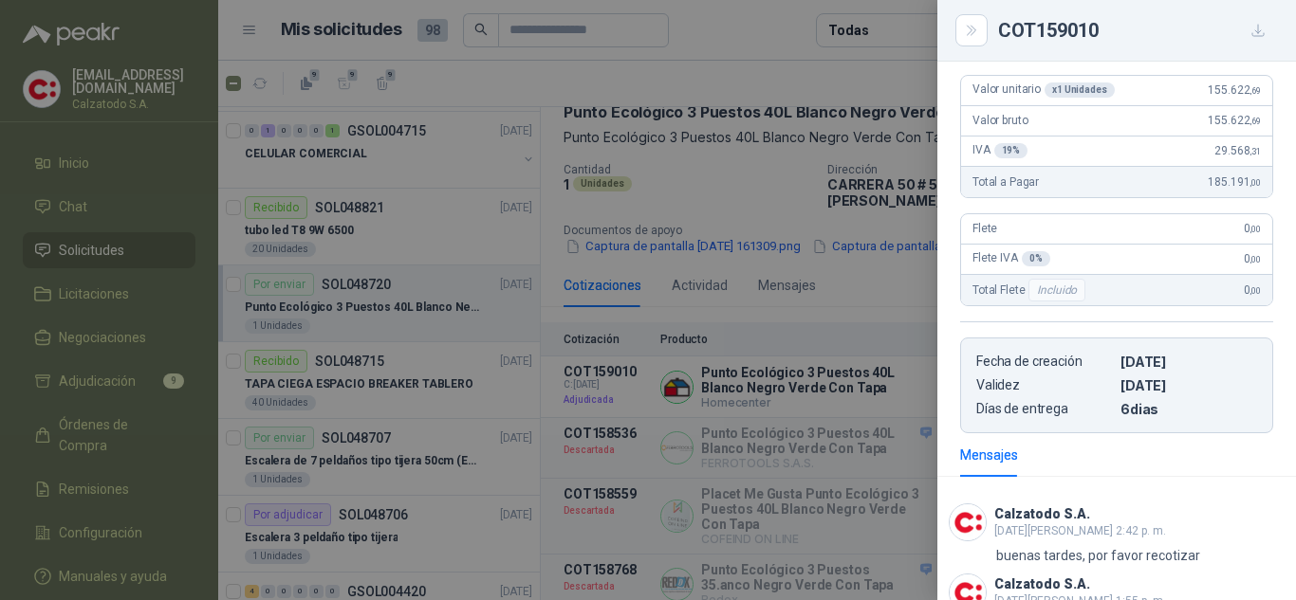
scroll to position [0, 0]
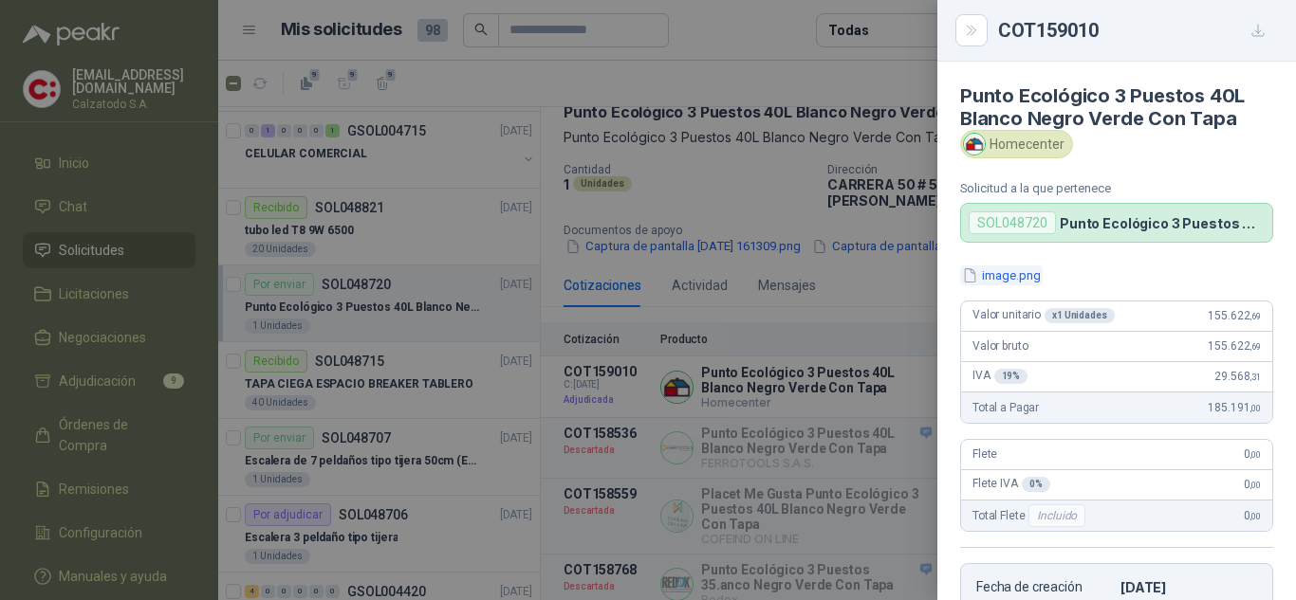
click at [1009, 276] on button "image.png" at bounding box center [1001, 276] width 83 height 20
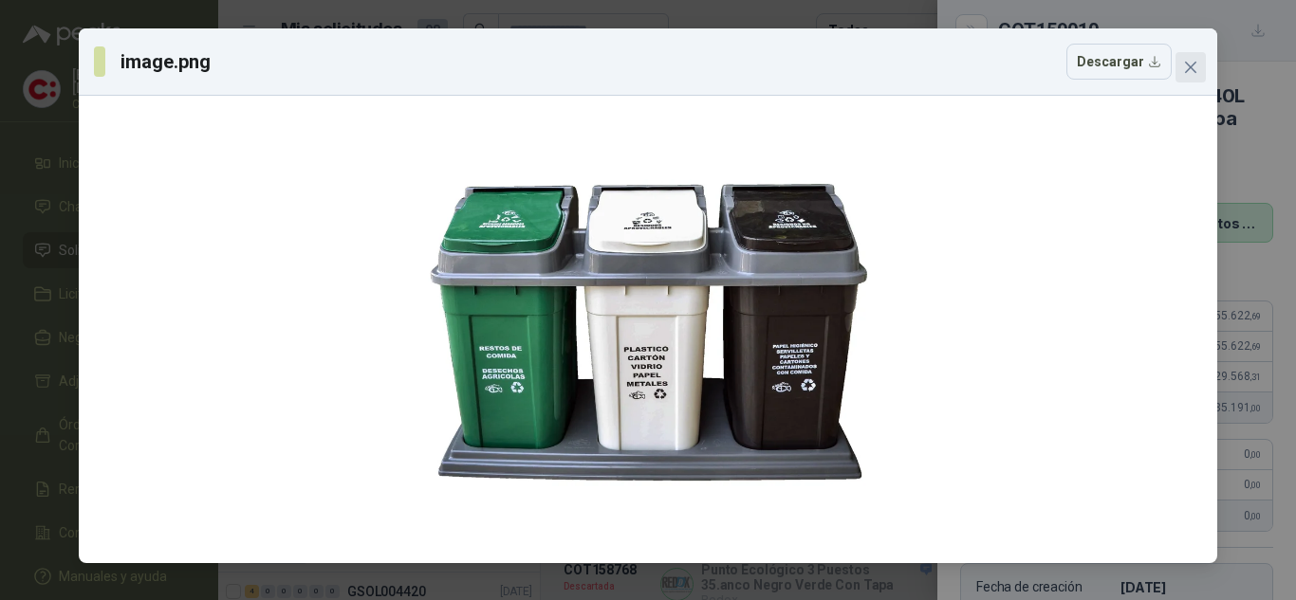
click at [1195, 59] on button "Close" at bounding box center [1190, 67] width 30 height 30
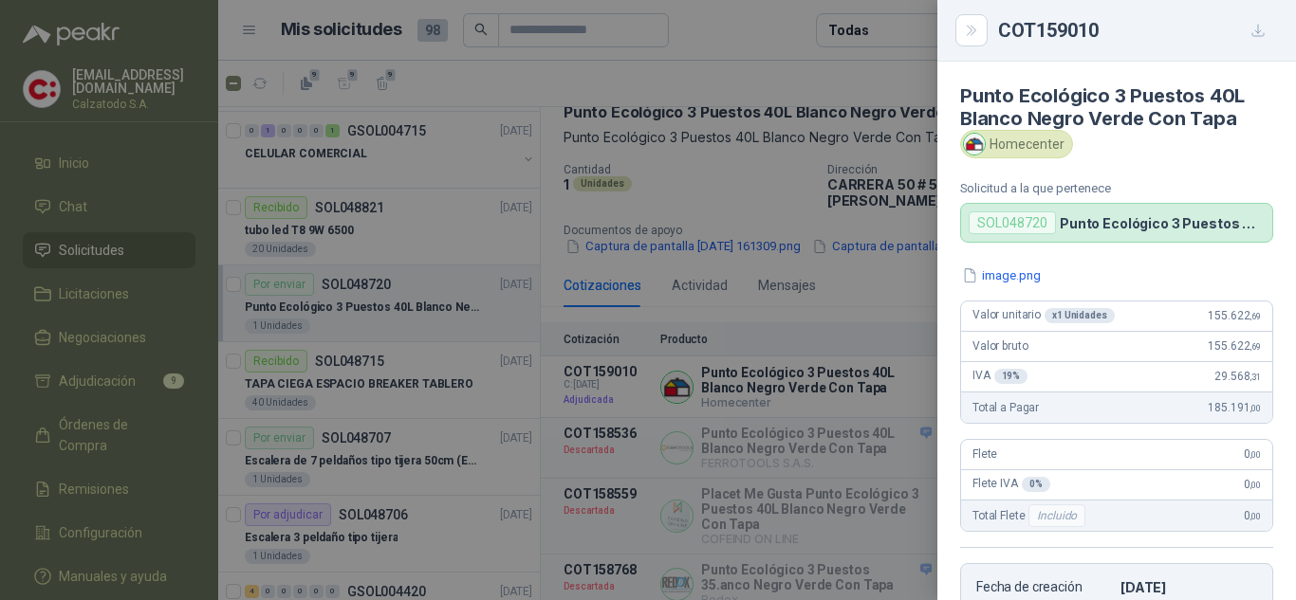
click at [764, 55] on div at bounding box center [648, 300] width 1296 height 600
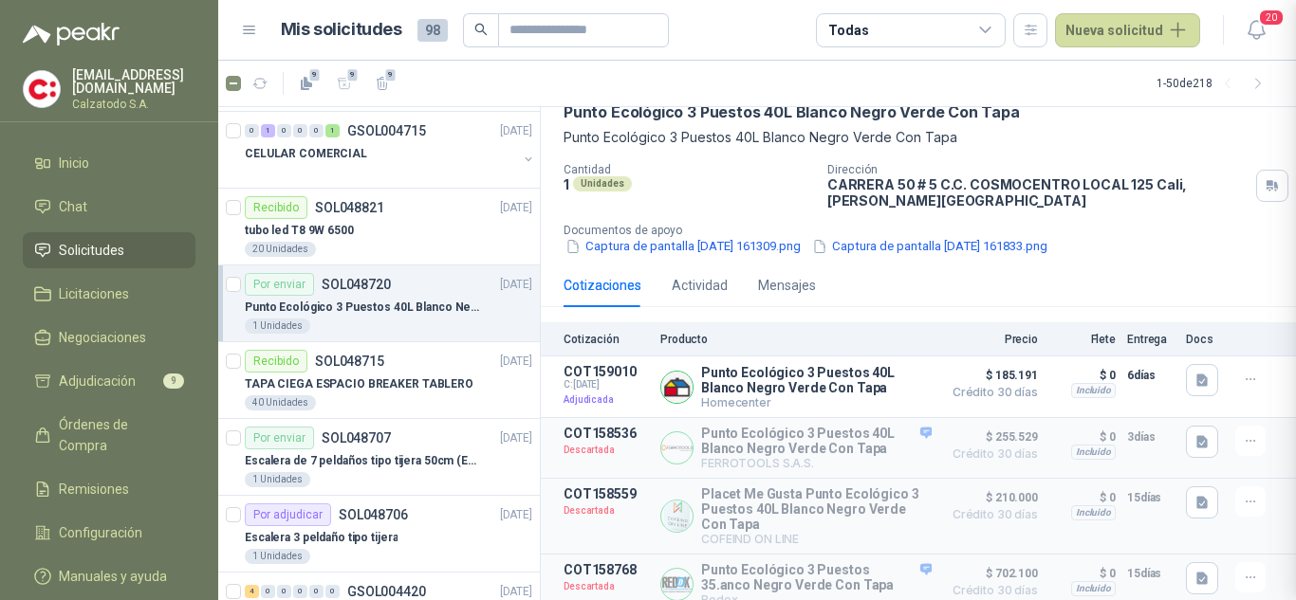
scroll to position [709, 0]
click at [108, 240] on span "Solicitudes" at bounding box center [91, 250] width 65 height 21
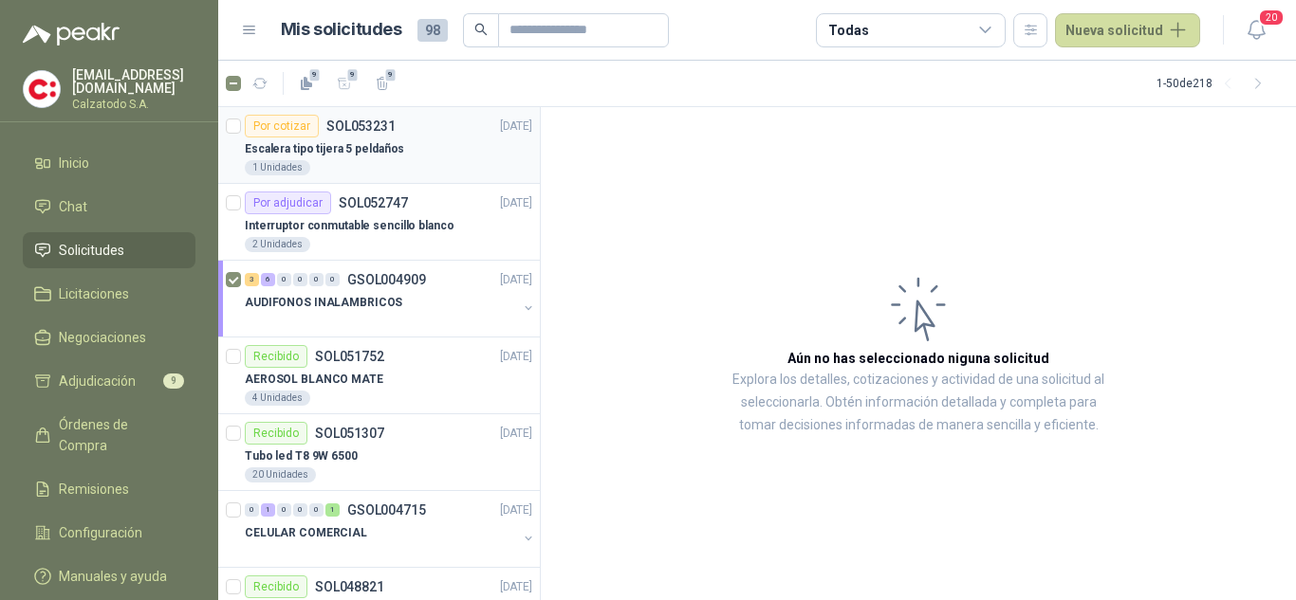
click at [364, 149] on p "Escalera tipo tijera 5 peldaños" at bounding box center [324, 149] width 159 height 18
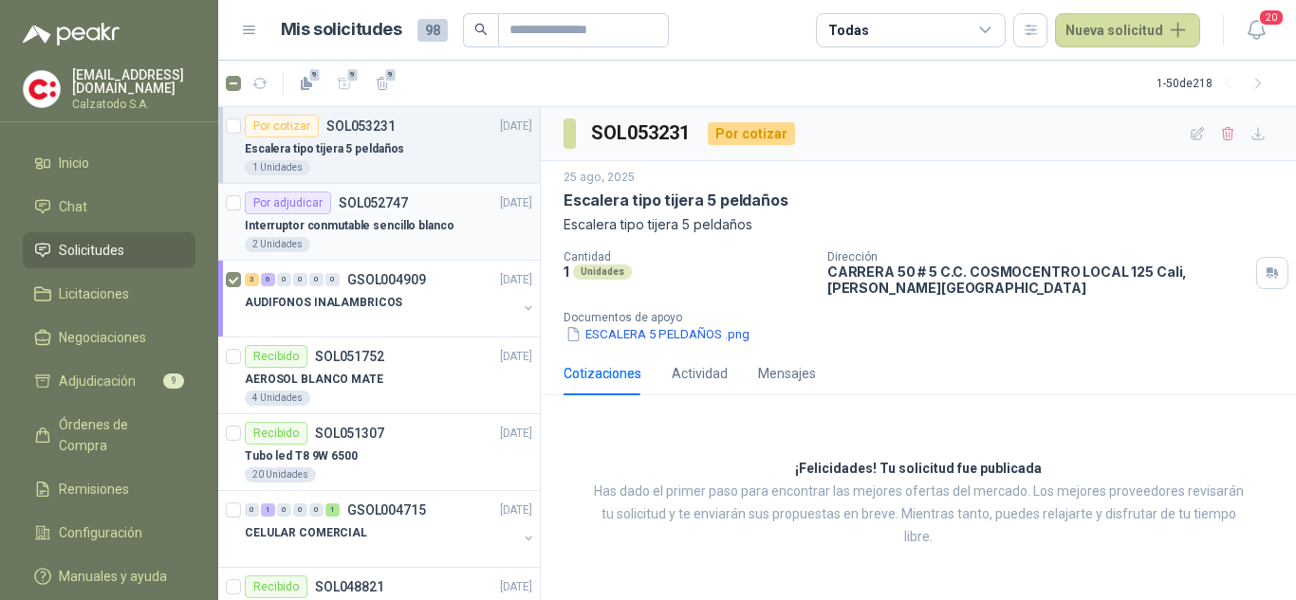
click at [356, 232] on p "Interruptor conmutable sencillo blanco" at bounding box center [349, 226] width 209 height 18
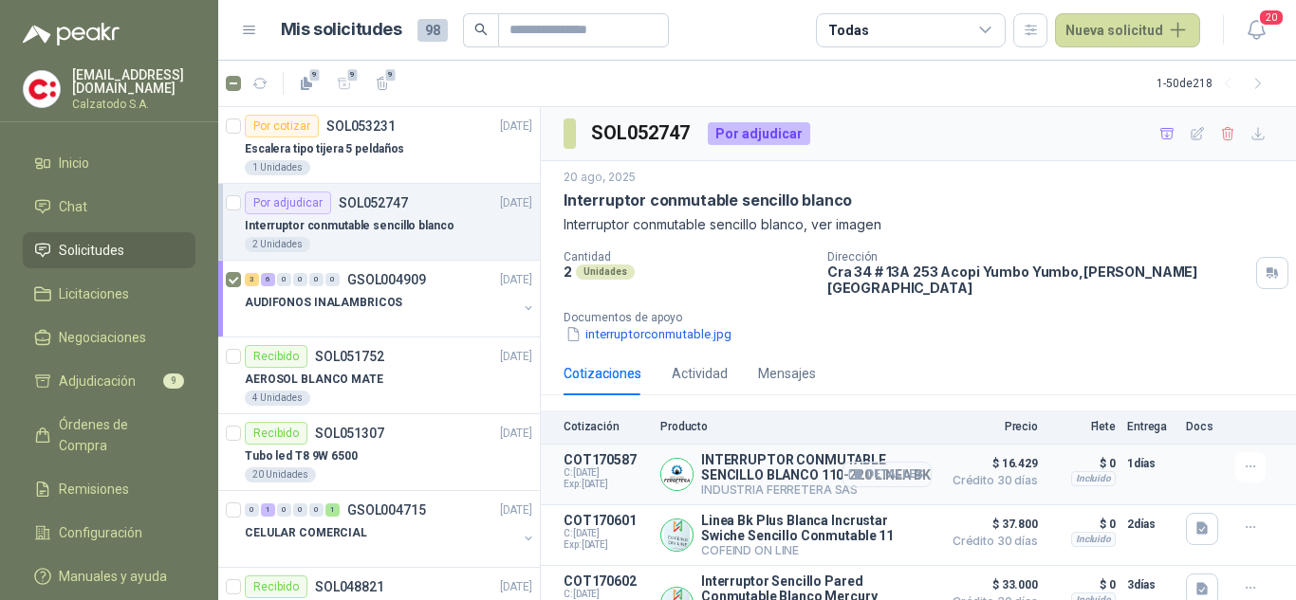
scroll to position [50, 0]
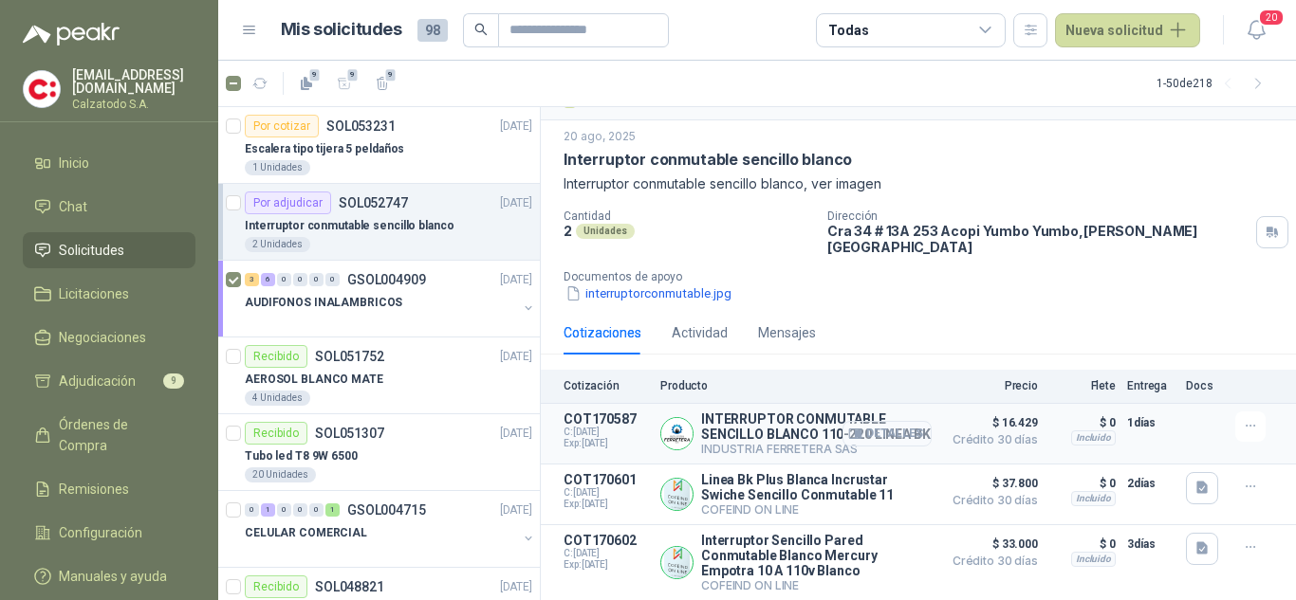
click at [892, 426] on button "Detalles" at bounding box center [886, 434] width 89 height 26
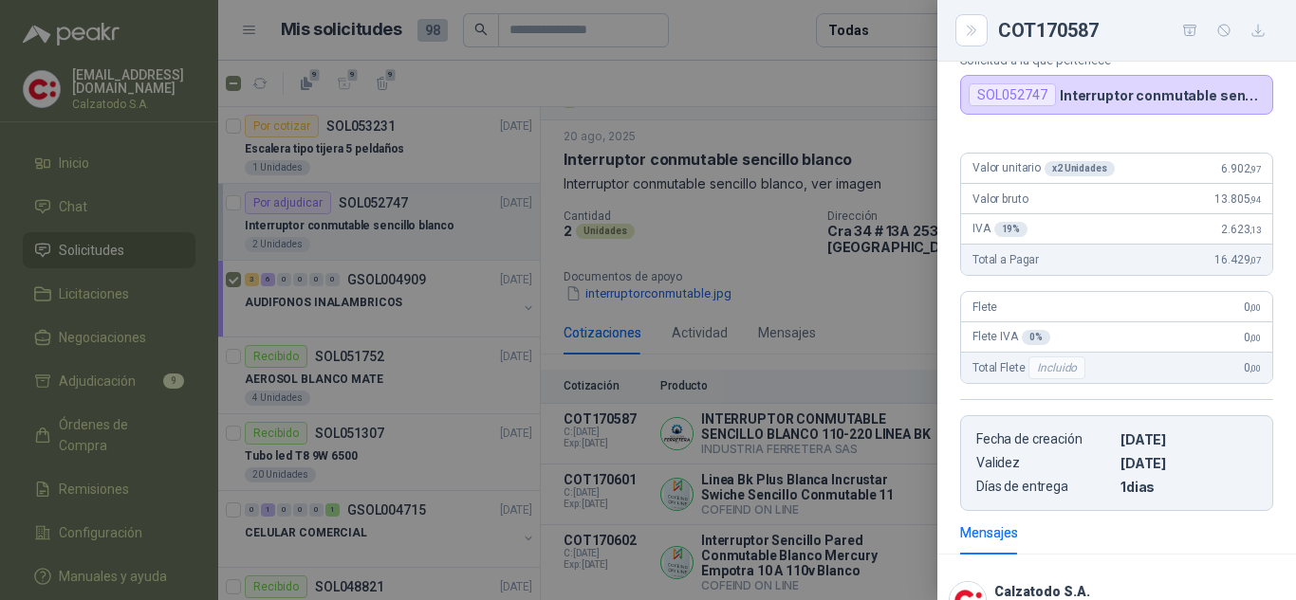
scroll to position [312, 0]
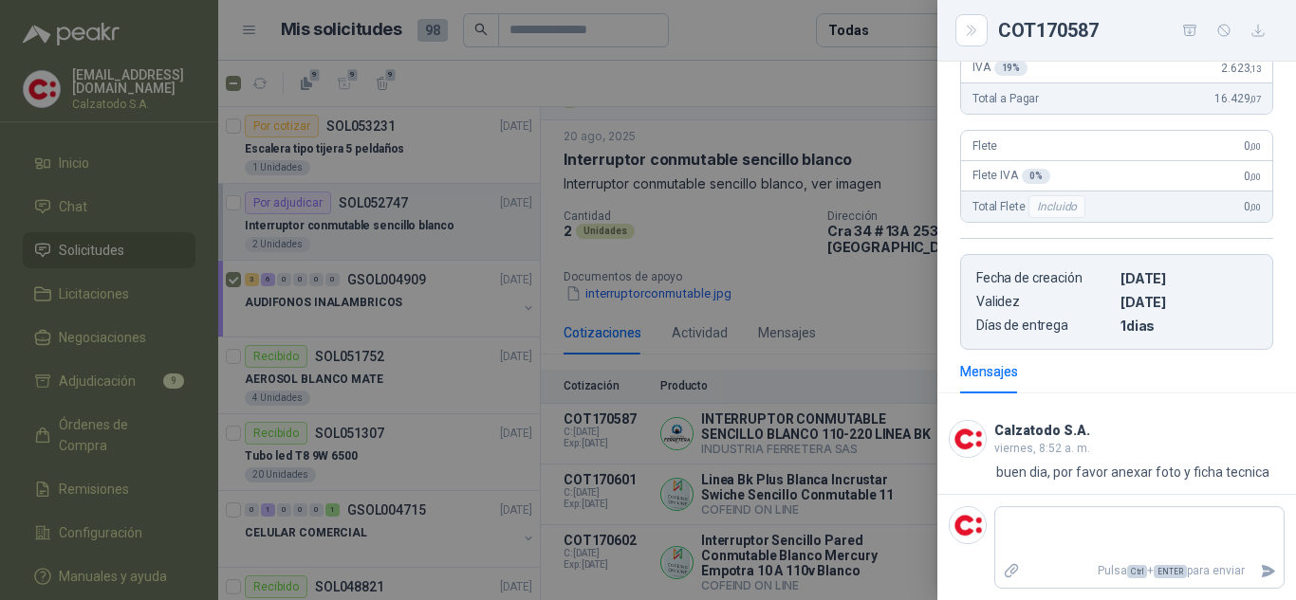
click at [779, 298] on div at bounding box center [648, 300] width 1296 height 600
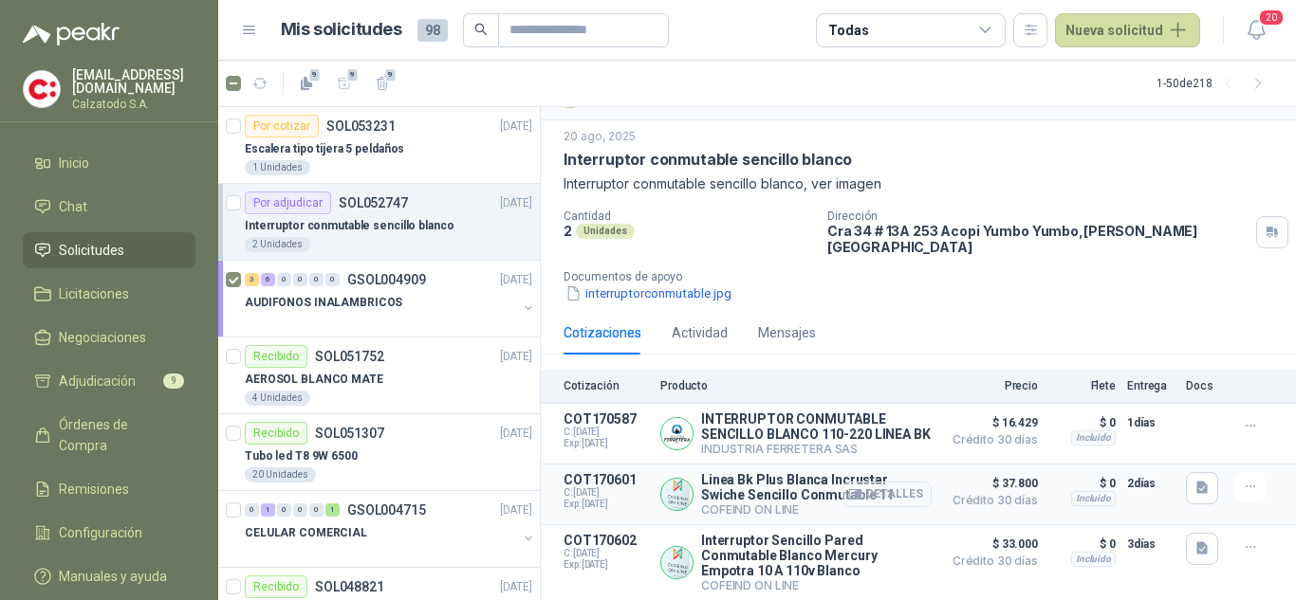
click at [874, 485] on button "Detalles" at bounding box center [886, 495] width 89 height 26
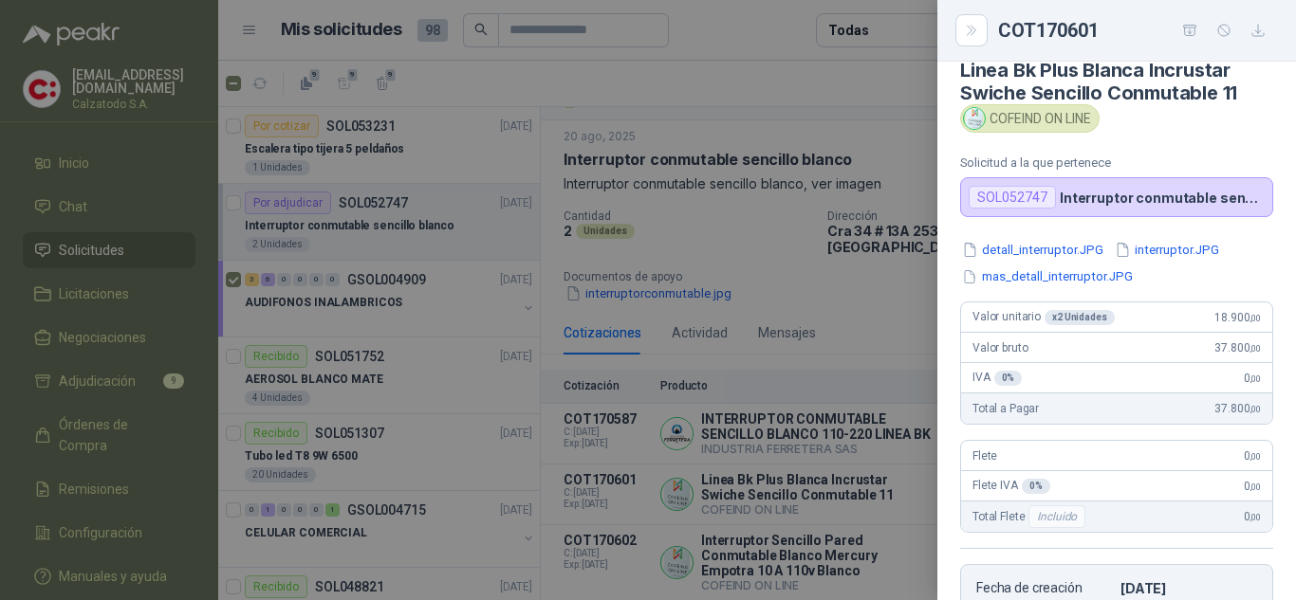
scroll to position [0, 0]
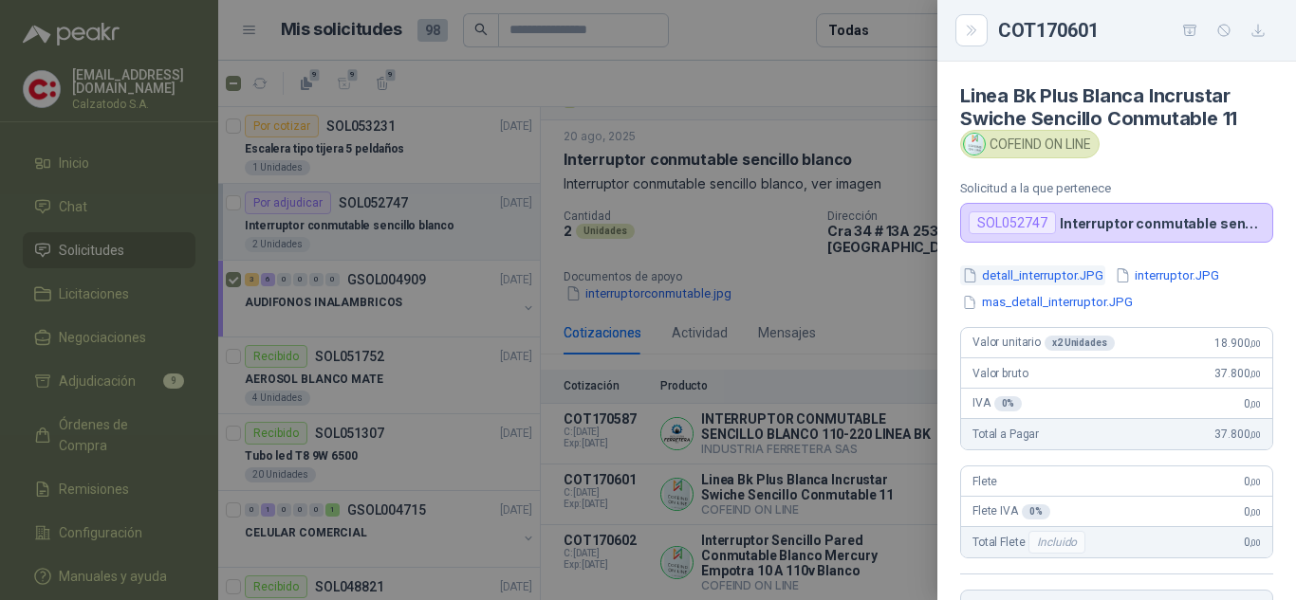
click at [1012, 270] on button "detall_interruptor.JPG" at bounding box center [1032, 276] width 145 height 20
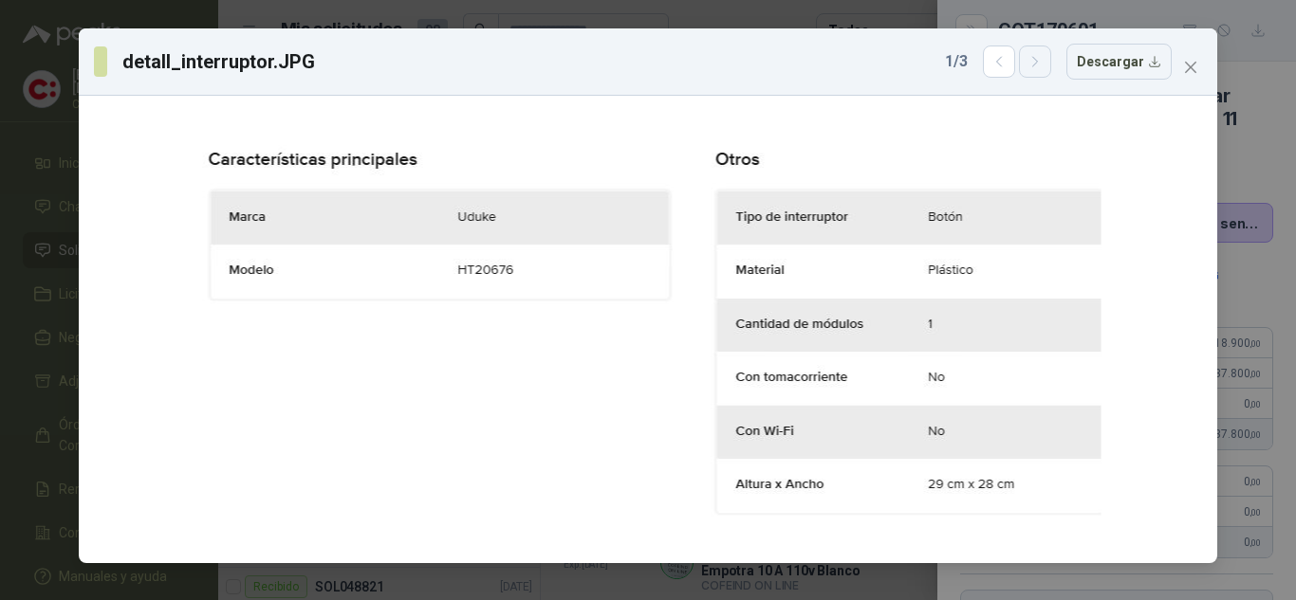
click at [1043, 70] on button "button" at bounding box center [1035, 62] width 32 height 32
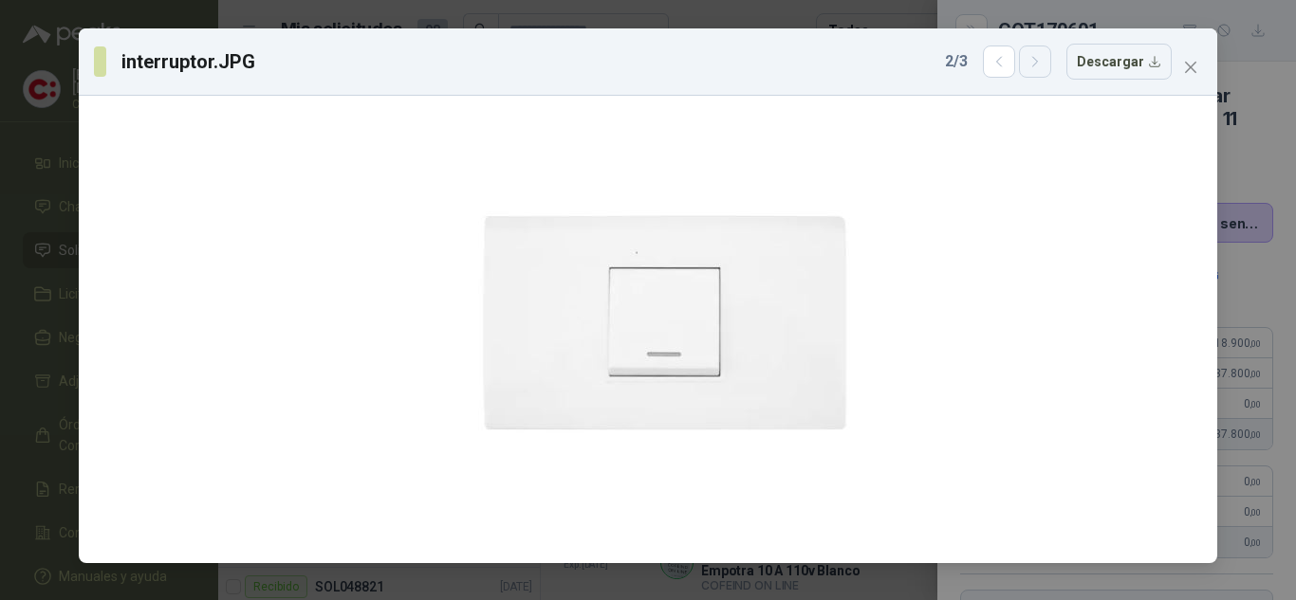
click at [1043, 70] on button "button" at bounding box center [1035, 62] width 32 height 32
